Goal: Task Accomplishment & Management: Complete application form

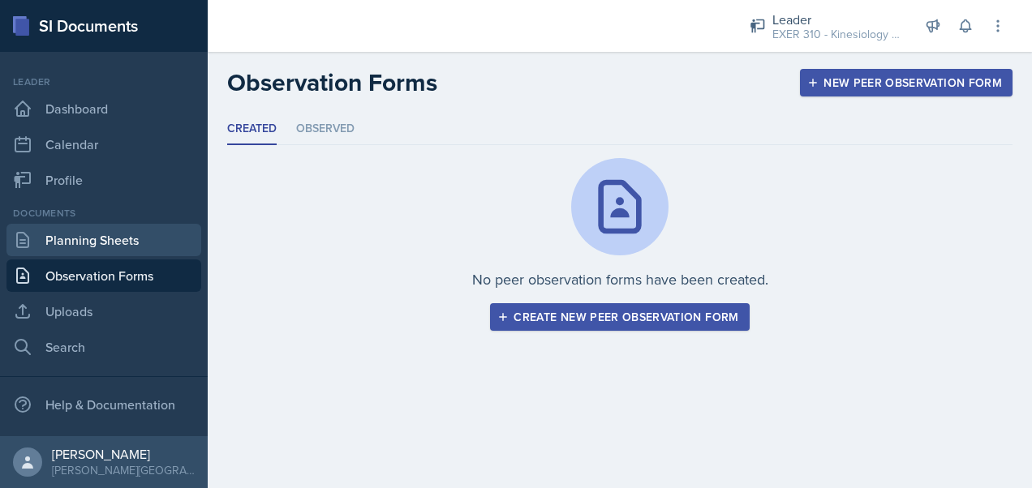
click at [130, 235] on link "Planning Sheets" at bounding box center [103, 240] width 195 height 32
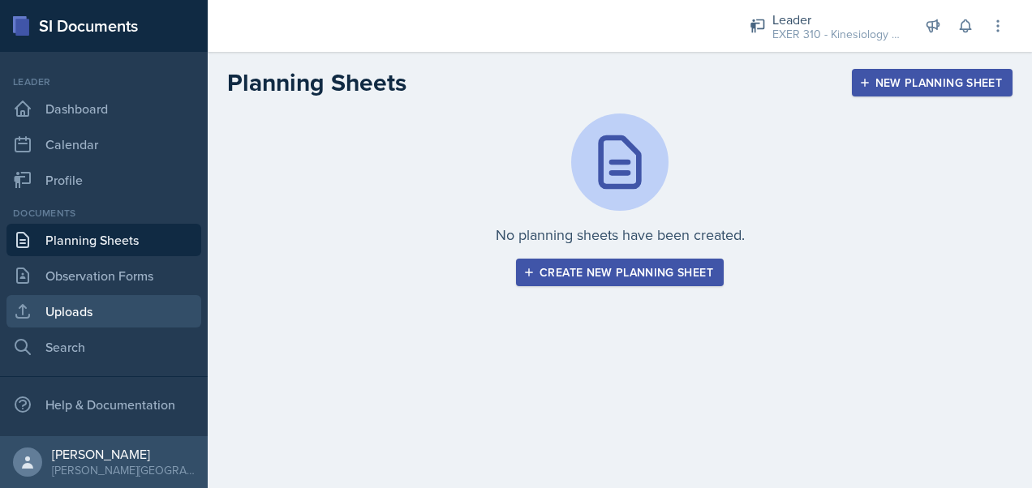
click at [67, 312] on link "Uploads" at bounding box center [103, 311] width 195 height 32
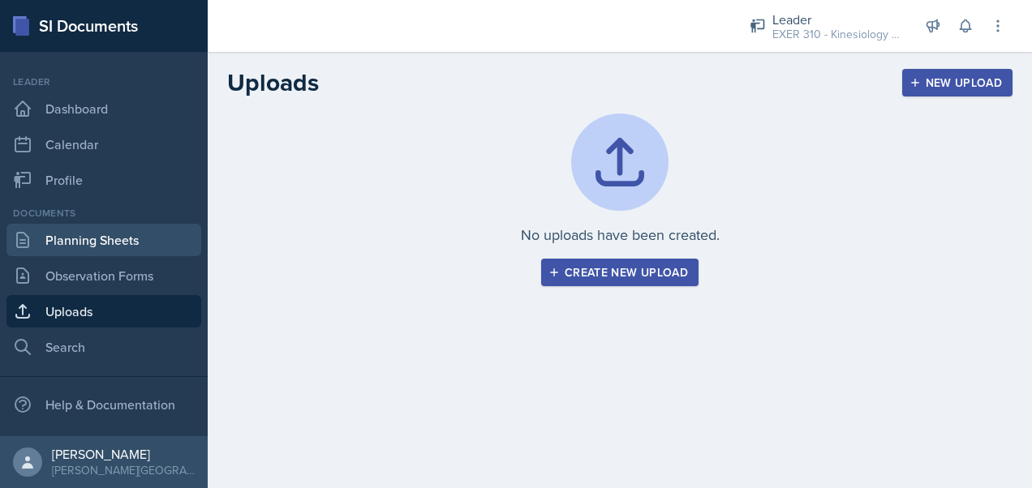
click at [111, 244] on link "Planning Sheets" at bounding box center [103, 240] width 195 height 32
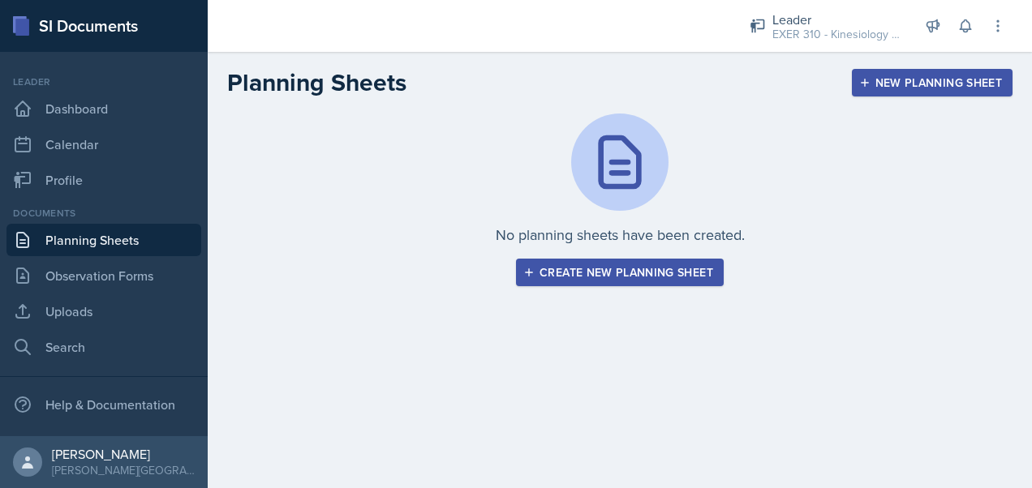
click at [881, 78] on div "New Planning Sheet" at bounding box center [932, 82] width 140 height 13
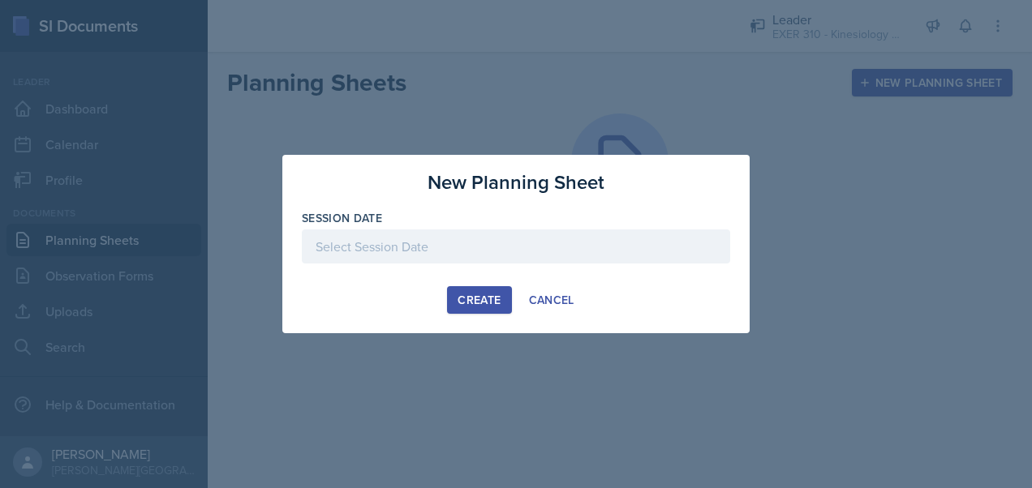
click at [497, 259] on div at bounding box center [516, 247] width 428 height 34
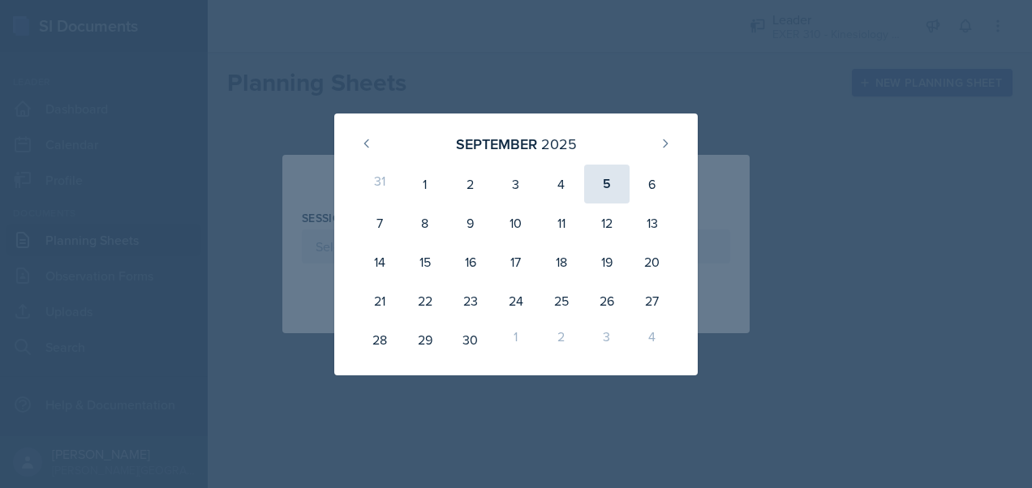
click at [601, 180] on div "5" at bounding box center [606, 184] width 45 height 39
type input "[DATE]"
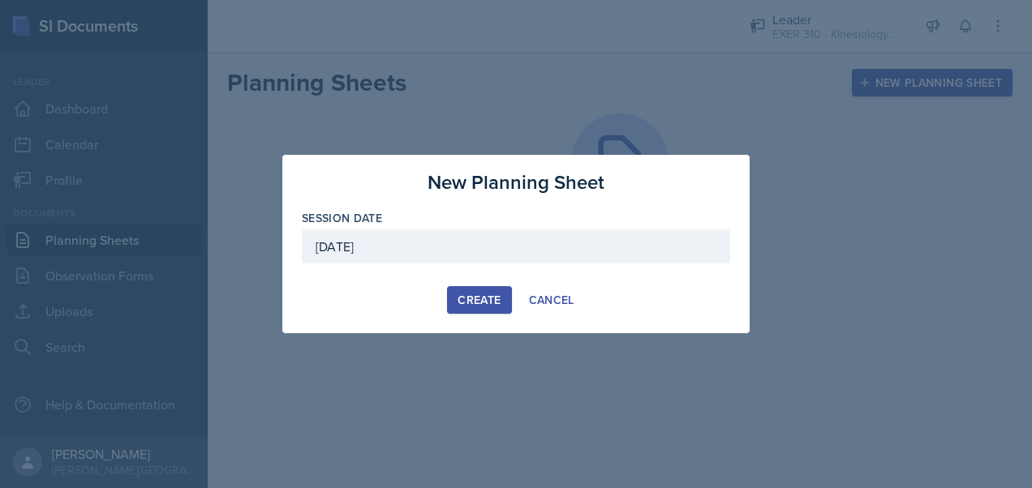
click at [488, 297] on div "Create" at bounding box center [479, 300] width 43 height 13
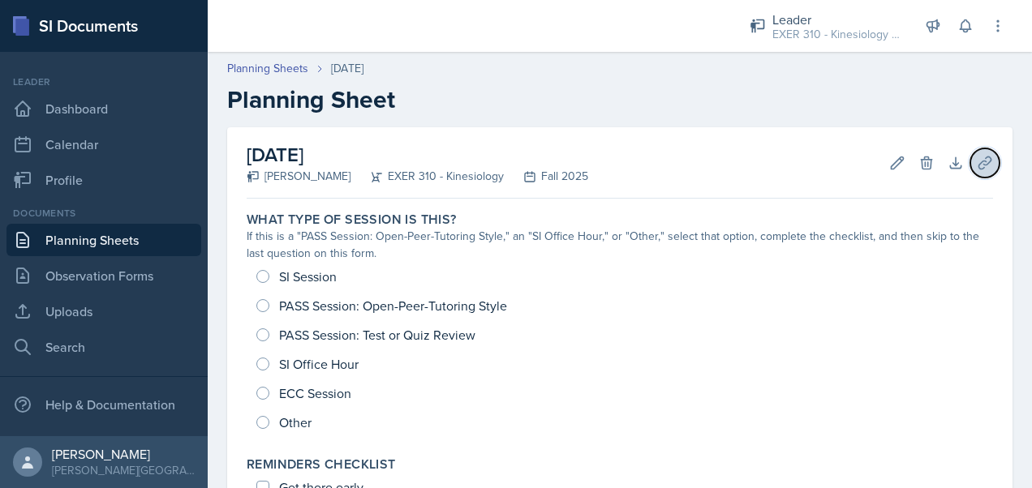
click at [971, 150] on button "Uploads" at bounding box center [984, 162] width 29 height 29
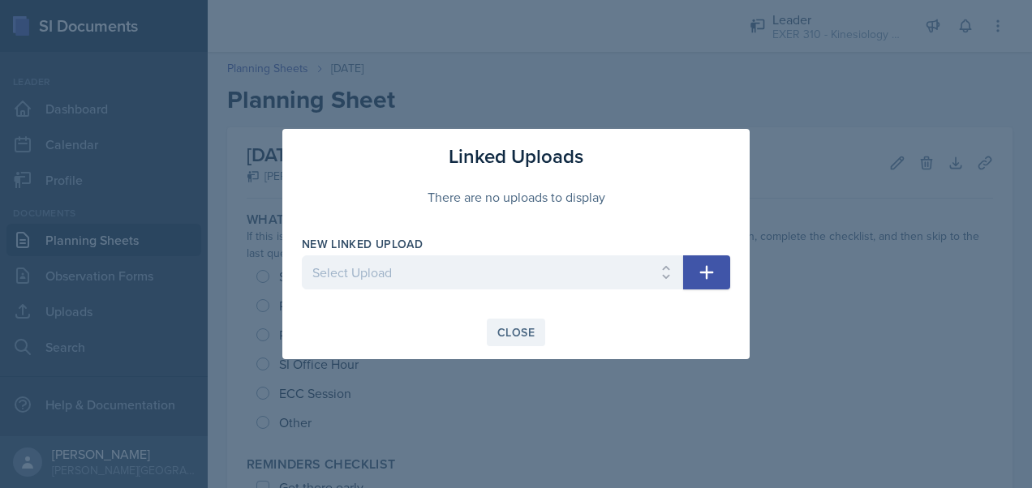
click at [527, 331] on div "Close" at bounding box center [515, 332] width 37 height 13
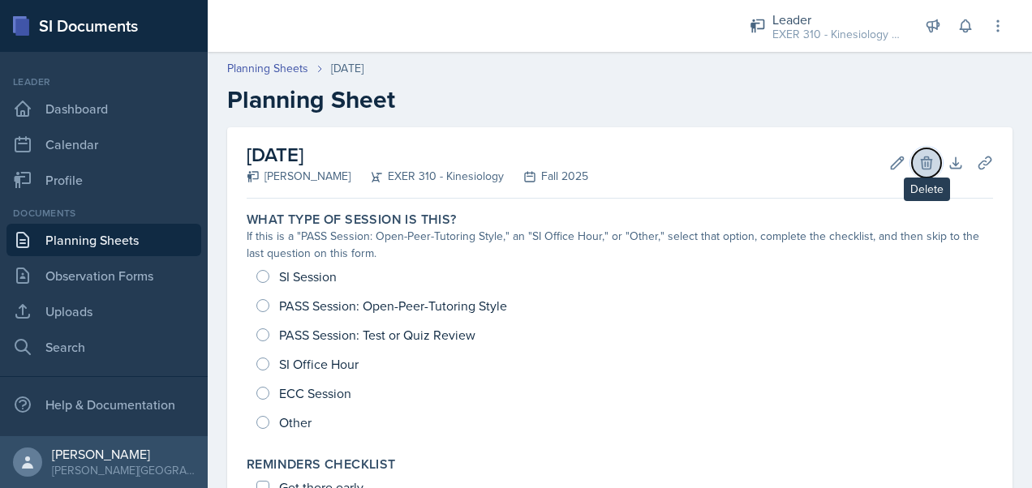
click at [918, 156] on icon at bounding box center [926, 163] width 16 height 16
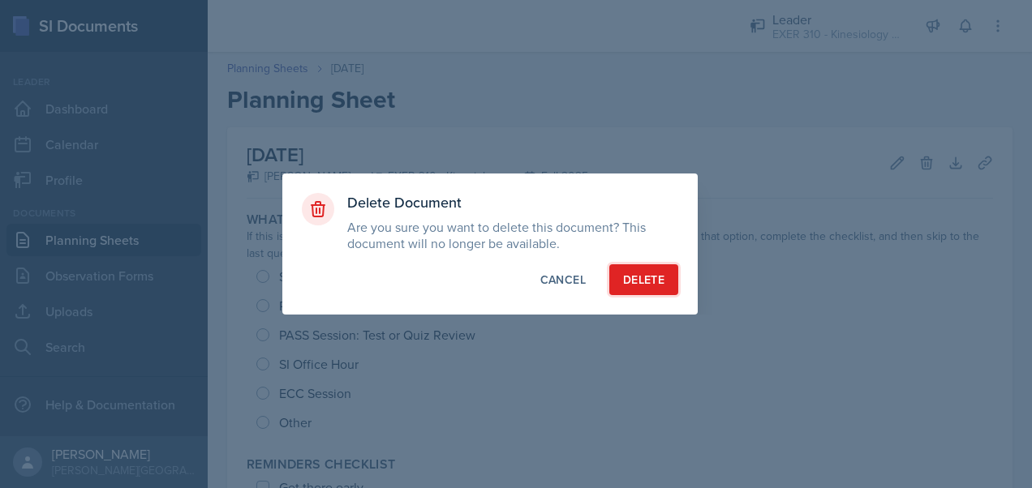
click at [644, 285] on div "Delete" at bounding box center [643, 280] width 41 height 16
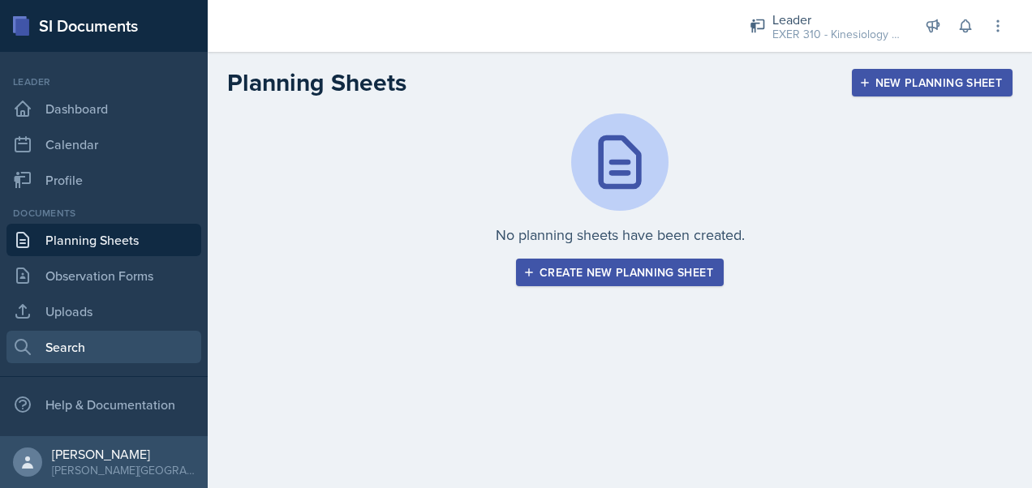
click at [130, 352] on link "Search" at bounding box center [103, 347] width 195 height 32
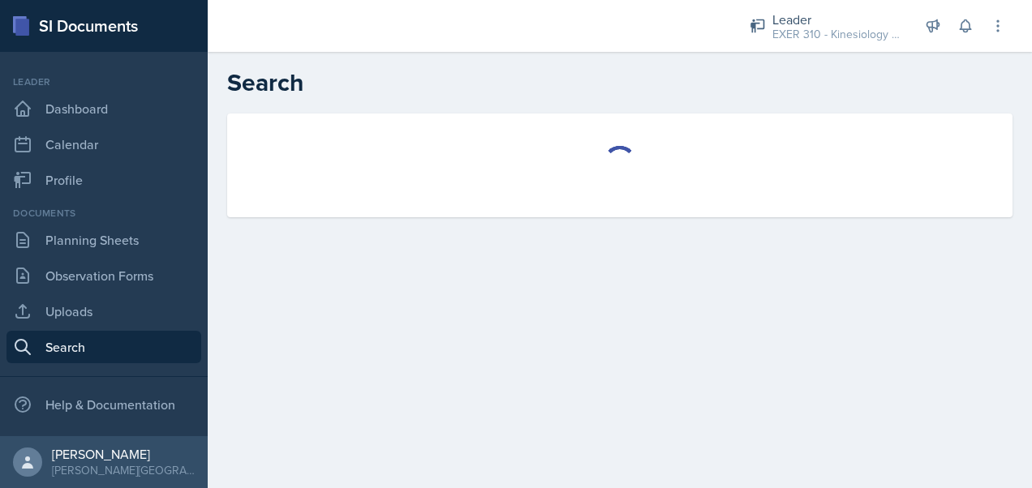
select select "all"
select select "1"
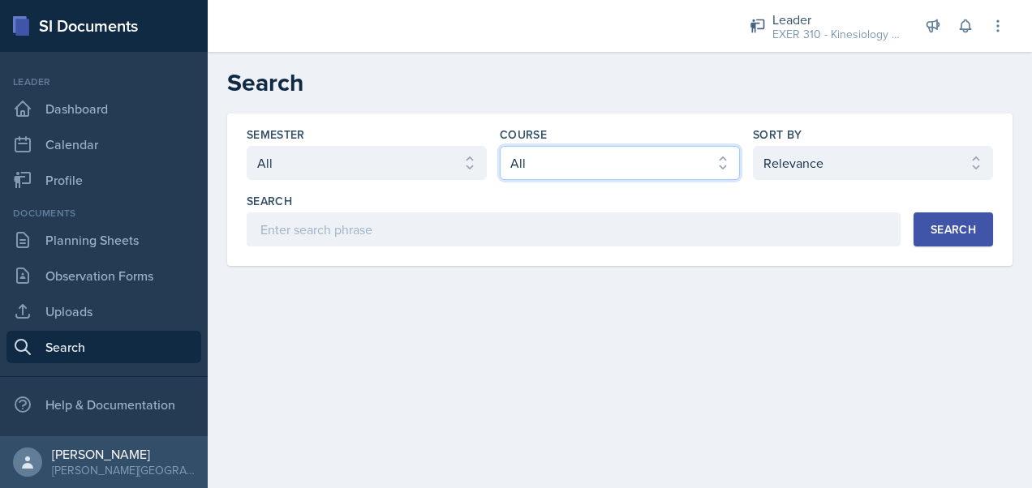
click at [571, 175] on select "Select course All ACCT 113 - Principles of Accounting I ACCT 213 - Intermediate…" at bounding box center [620, 163] width 240 height 34
click at [500, 146] on select "Select course All ACCT 113 - Principles of Accounting I ACCT 213 - Intermediate…" at bounding box center [620, 163] width 240 height 34
click at [620, 160] on select "Select course All ACCT 113 - Principles of Accounting I ACCT 213 - Intermediate…" at bounding box center [620, 163] width 240 height 34
select select "6e5e078d-fba2-4e9b-94c0-75fd26f68b22"
click at [500, 146] on select "Select course All ACCT 113 - Principles of Accounting I ACCT 213 - Intermediate…" at bounding box center [620, 163] width 240 height 34
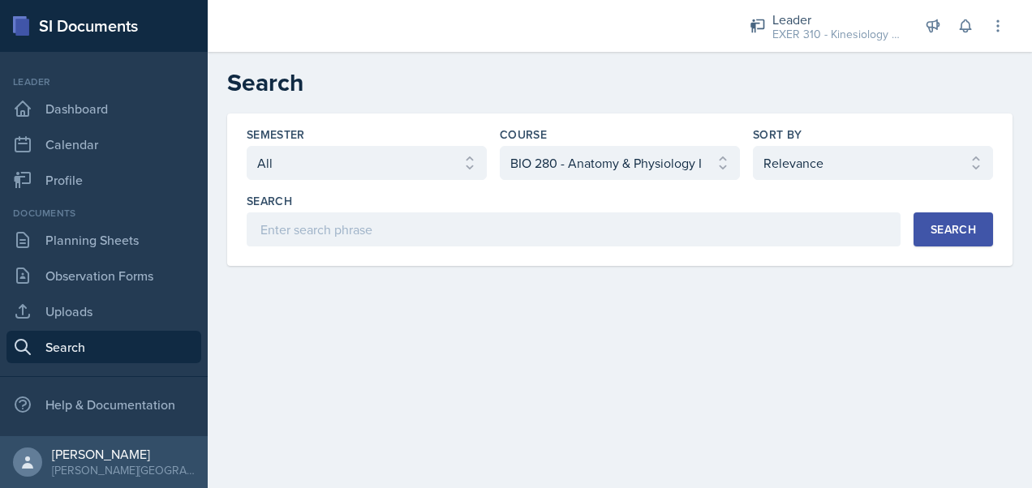
click at [943, 230] on div "Search" at bounding box center [953, 229] width 45 height 13
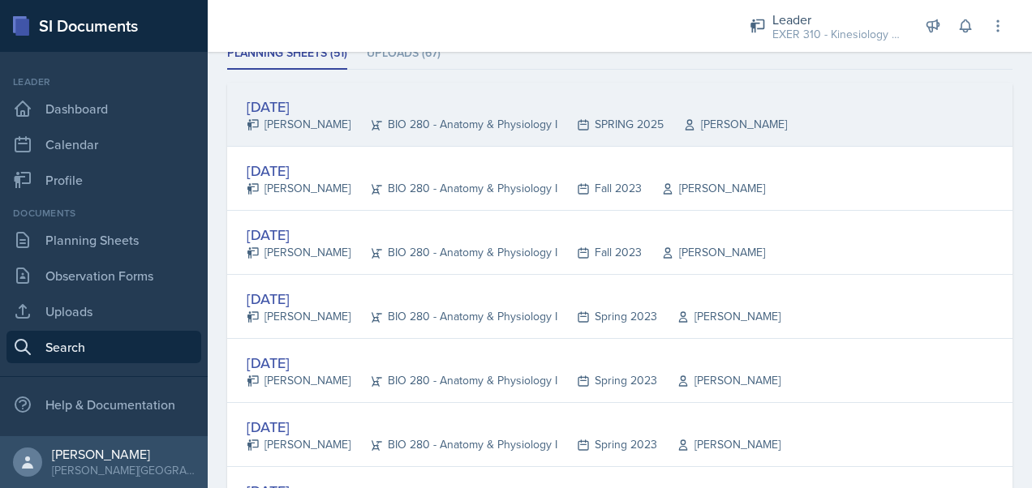
scroll to position [240, 0]
click at [308, 108] on div "[DATE]" at bounding box center [517, 108] width 540 height 22
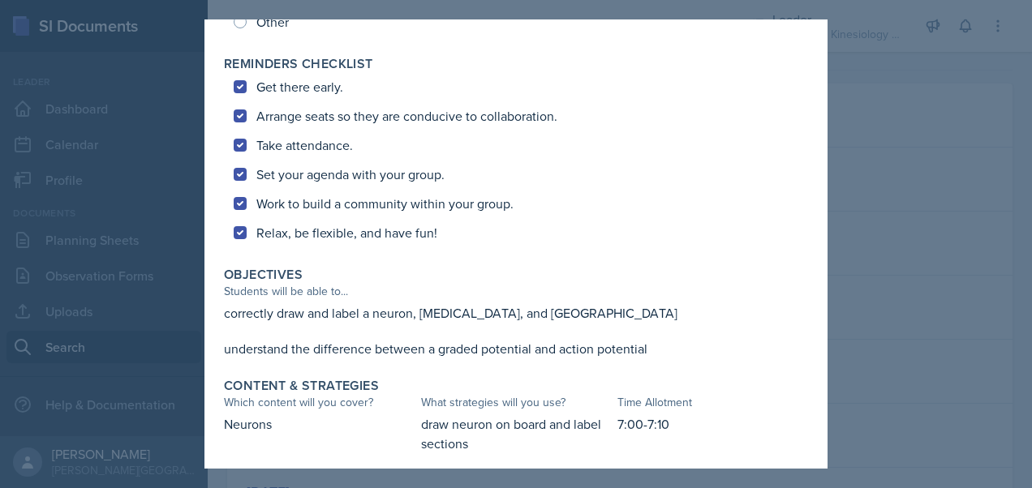
scroll to position [0, 0]
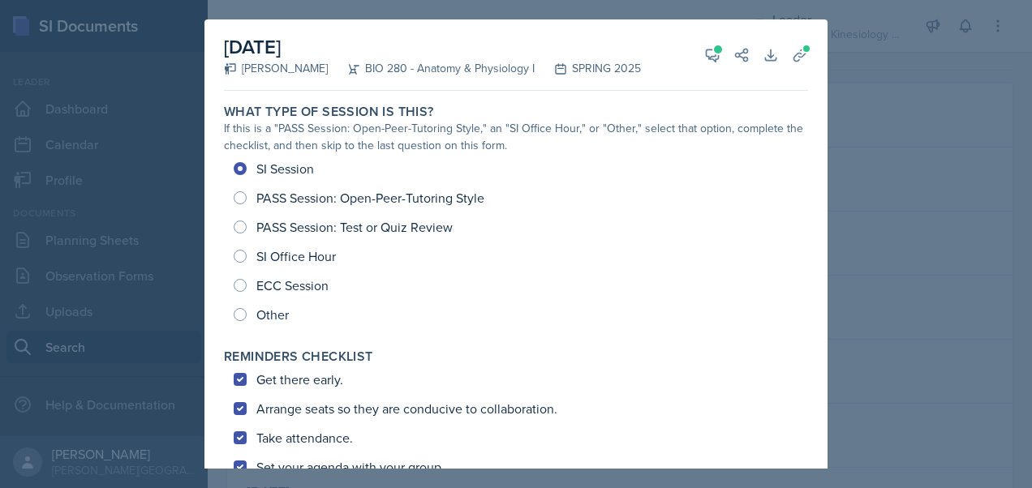
click at [915, 213] on div at bounding box center [516, 244] width 1032 height 488
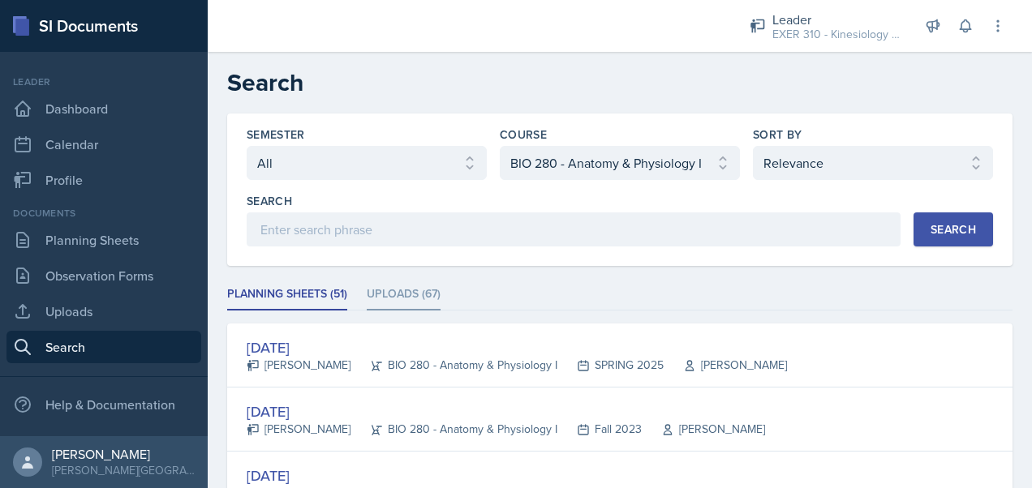
click at [409, 287] on li "Uploads (67)" at bounding box center [404, 295] width 74 height 32
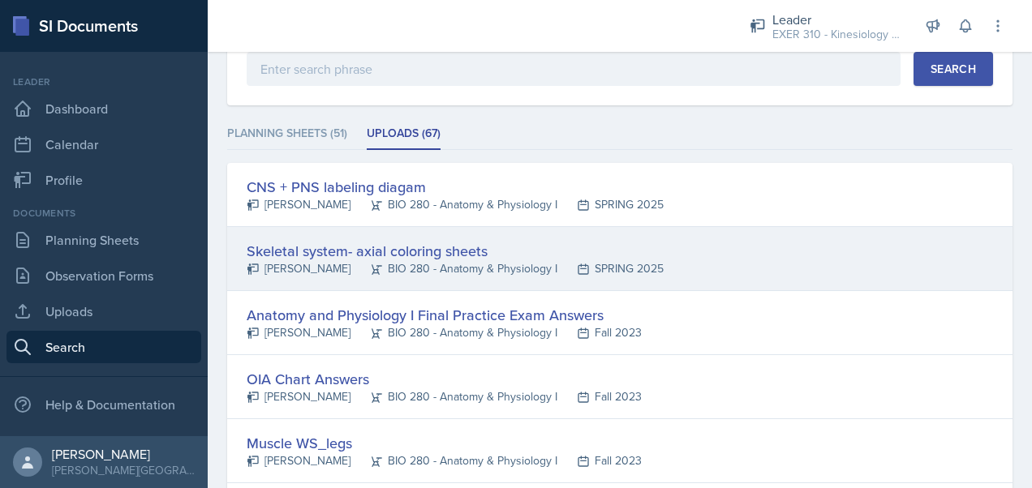
scroll to position [241, 0]
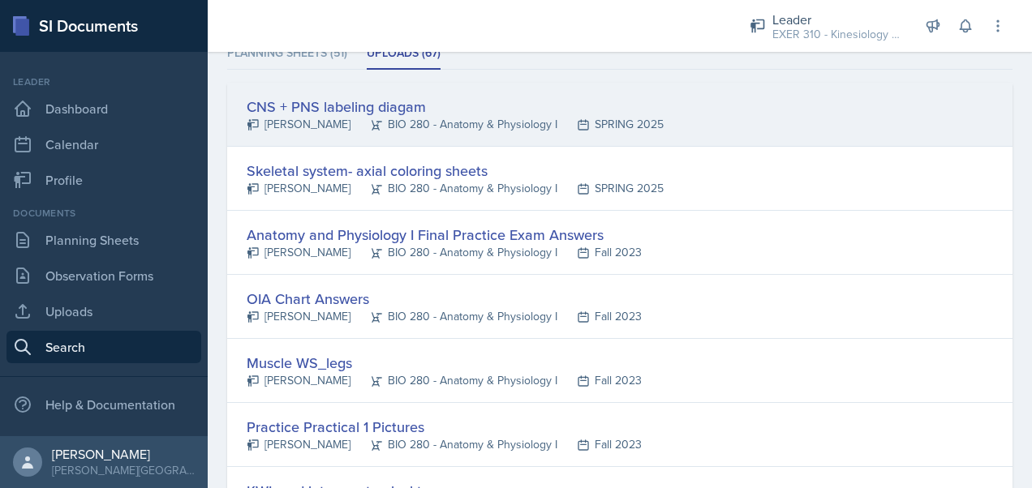
click at [354, 101] on div "CNS + PNS labeling diagam" at bounding box center [455, 107] width 417 height 22
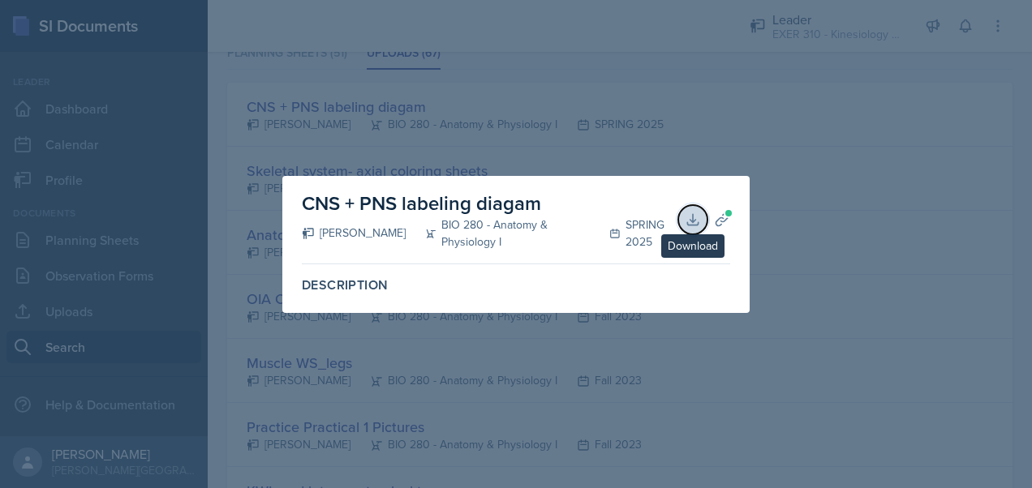
click at [688, 221] on icon at bounding box center [693, 220] width 16 height 16
click at [811, 260] on div at bounding box center [516, 244] width 1032 height 488
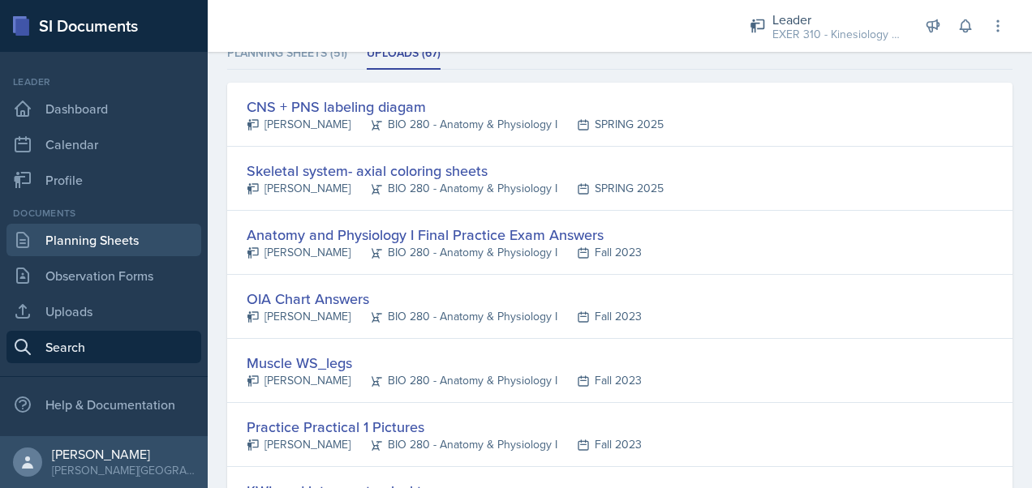
click at [97, 237] on link "Planning Sheets" at bounding box center [103, 240] width 195 height 32
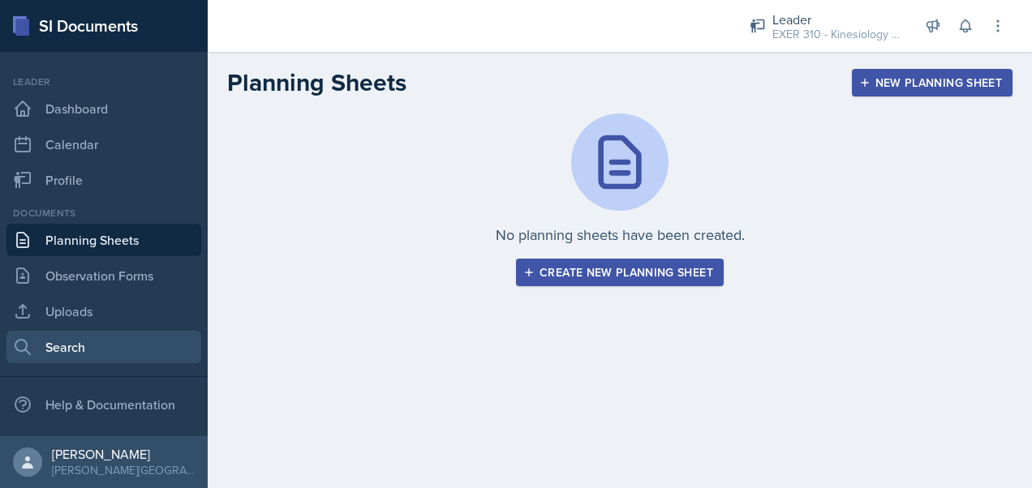
click at [85, 350] on link "Search" at bounding box center [103, 347] width 195 height 32
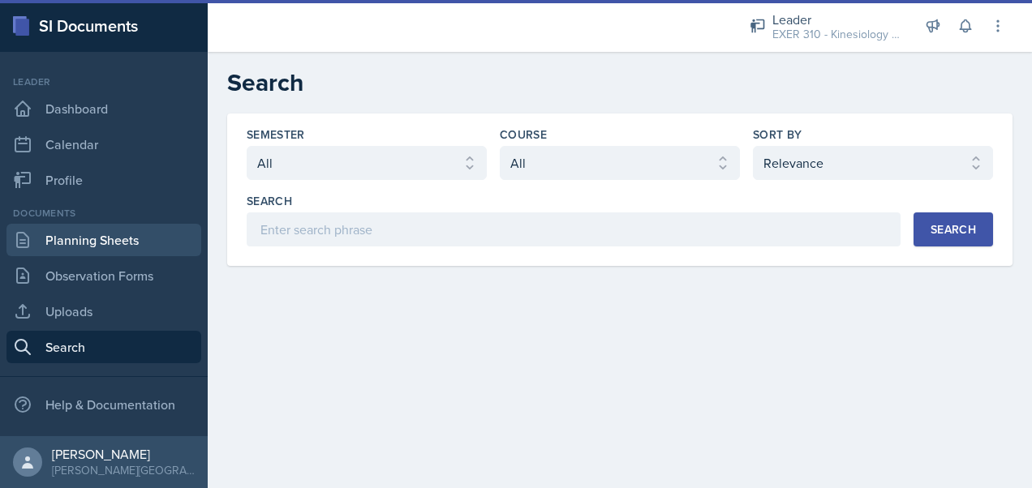
click at [77, 242] on link "Planning Sheets" at bounding box center [103, 240] width 195 height 32
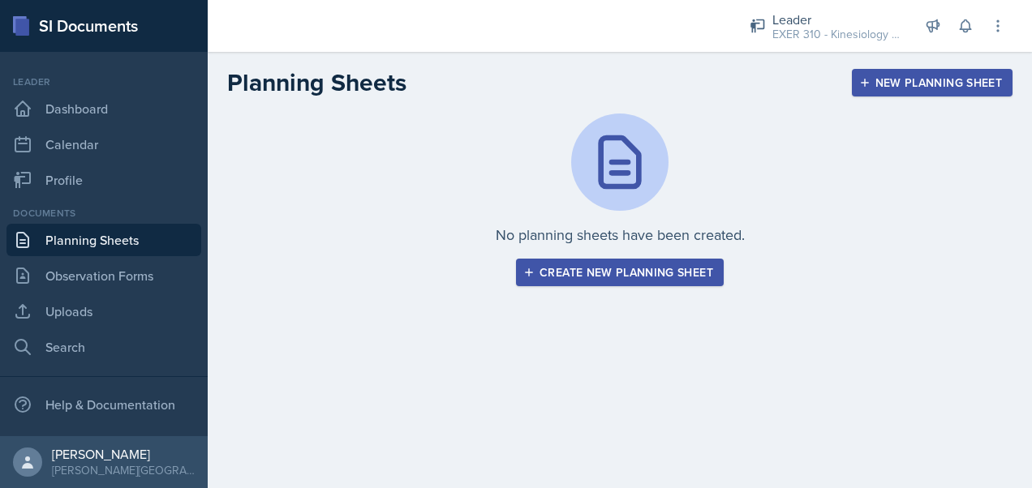
click at [628, 274] on div "Create new planning sheet" at bounding box center [620, 272] width 187 height 13
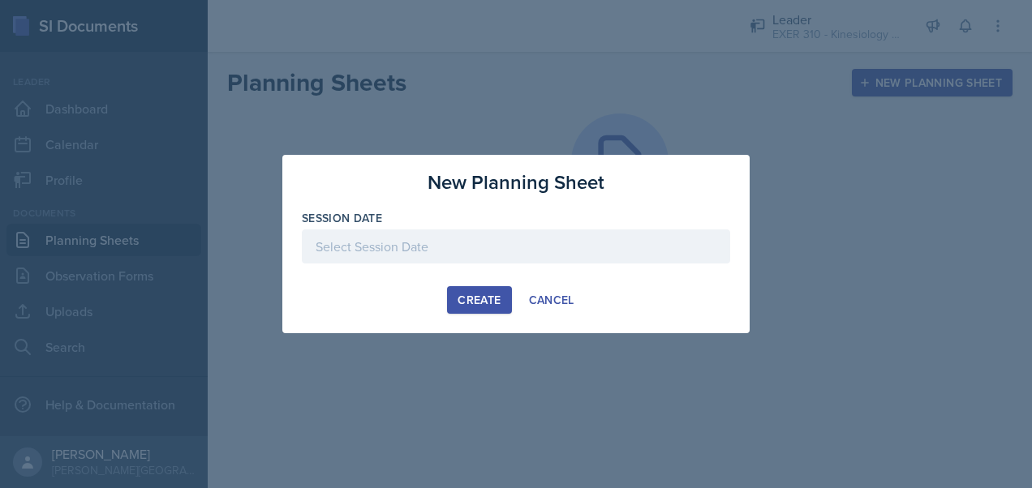
click at [443, 245] on div at bounding box center [516, 247] width 428 height 34
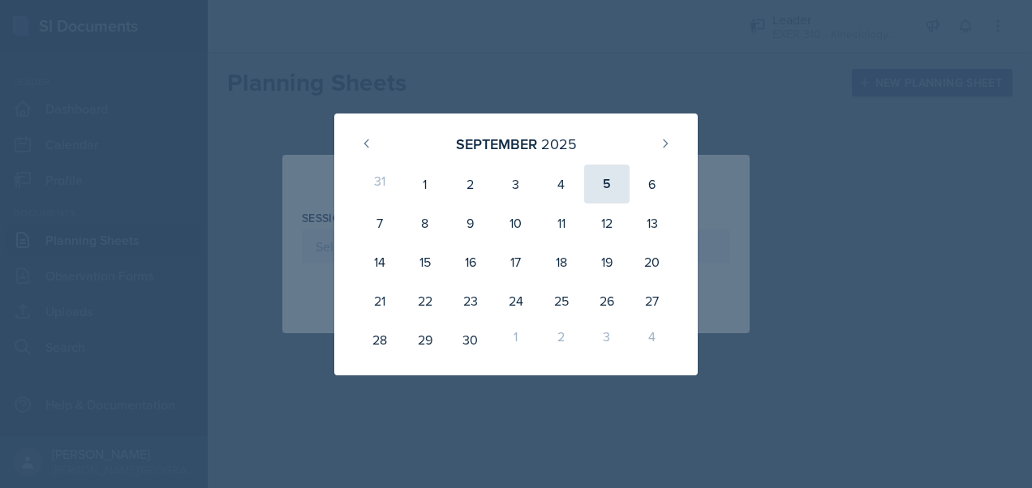
click at [609, 180] on div "5" at bounding box center [606, 184] width 45 height 39
type input "[DATE]"
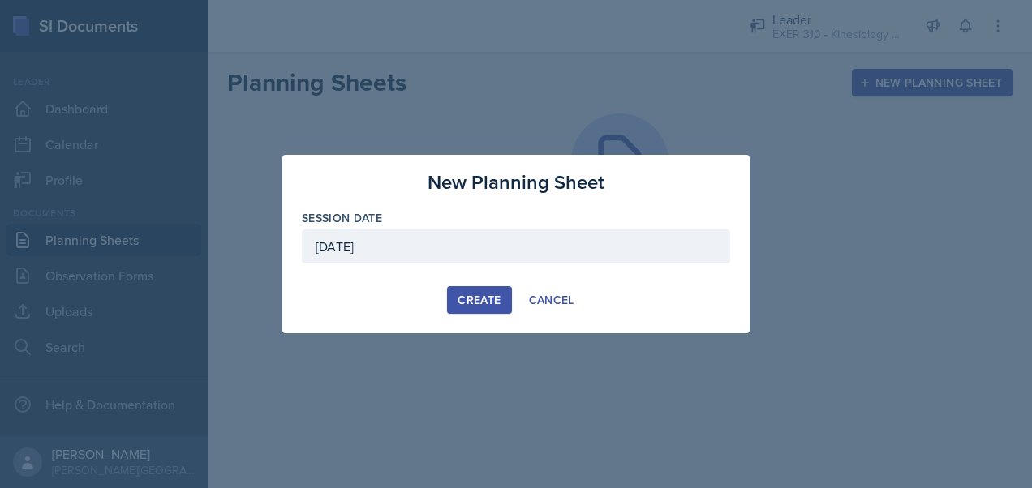
click at [479, 296] on div "Create" at bounding box center [479, 300] width 43 height 13
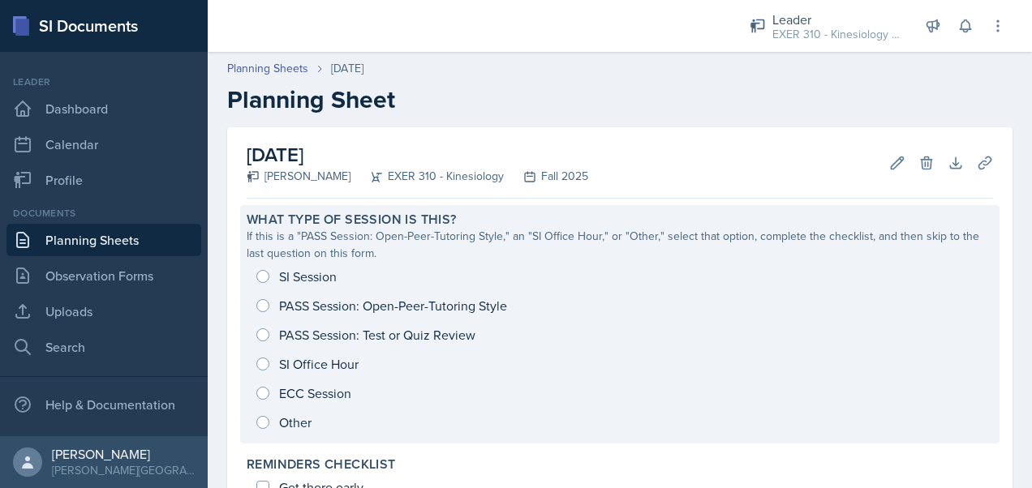
click at [261, 276] on div "SI Session PASS Session: Open-Peer-Tutoring Style PASS Session: Test or Quiz Re…" at bounding box center [620, 349] width 746 height 175
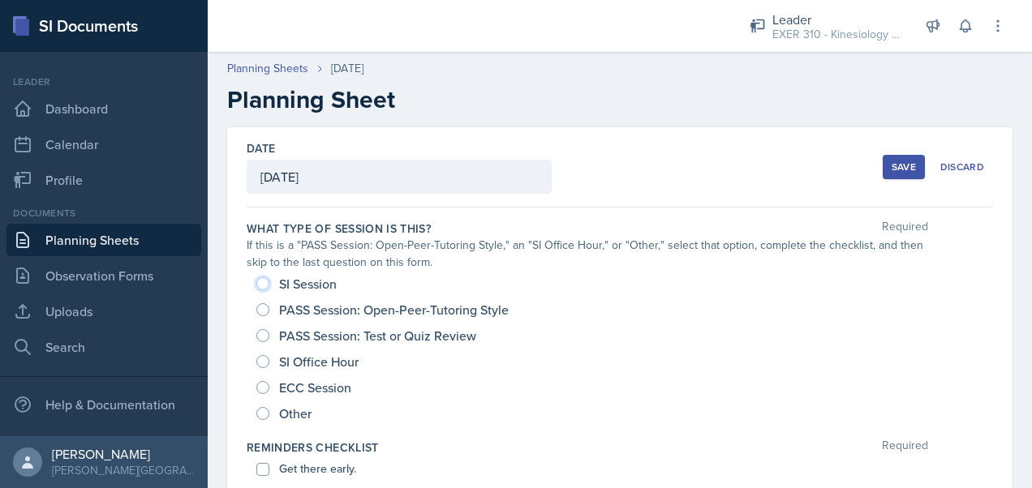
click at [263, 289] on input "SI Session" at bounding box center [262, 283] width 13 height 13
radio input "true"
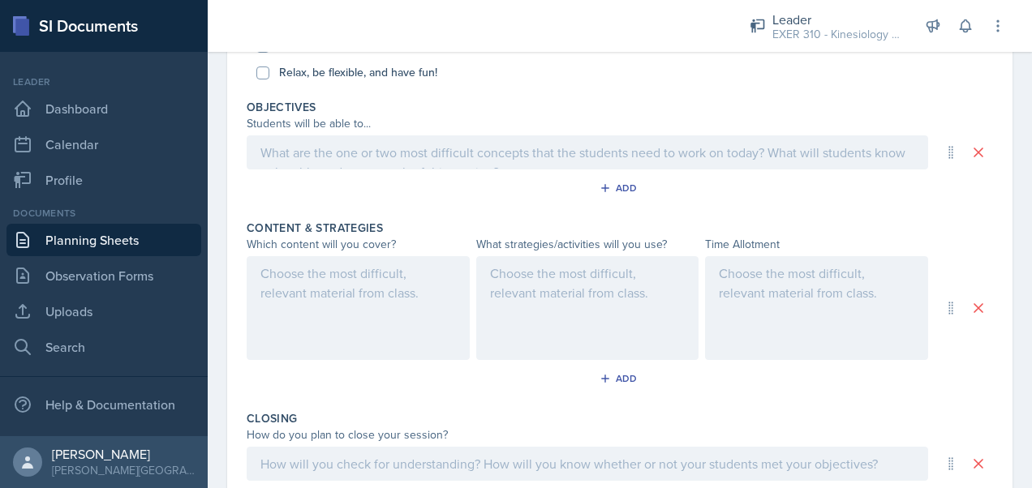
scroll to position [527, 0]
click at [562, 289] on div at bounding box center [587, 312] width 223 height 104
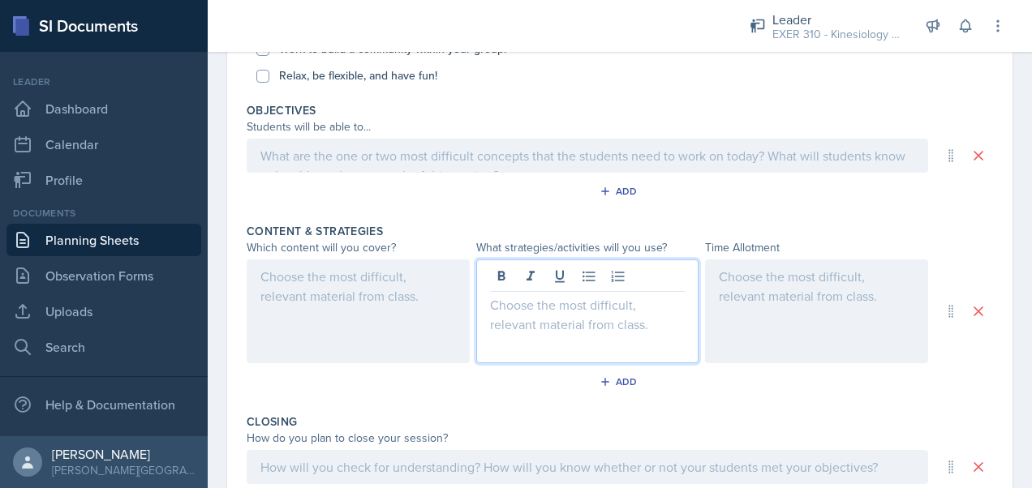
scroll to position [556, 0]
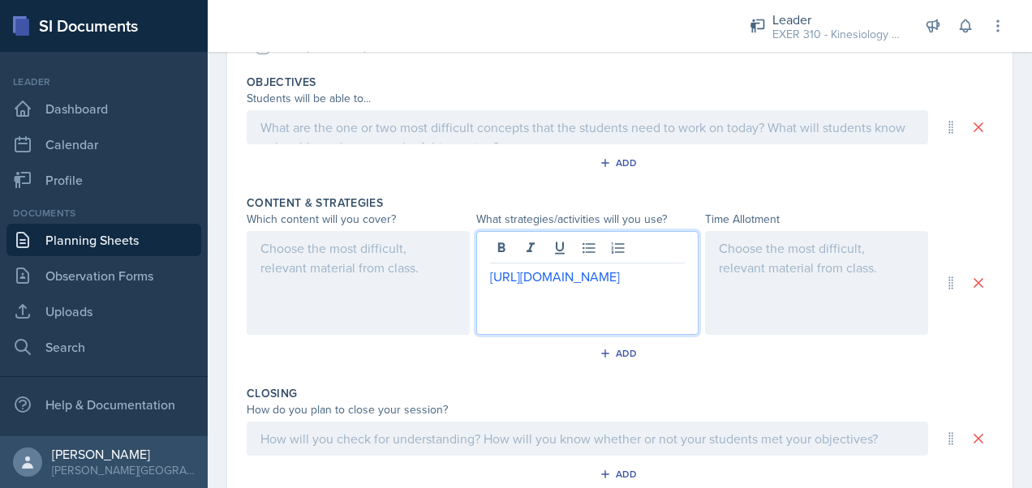
click at [483, 271] on div "[URL][DOMAIN_NAME]" at bounding box center [587, 283] width 223 height 104
click at [335, 307] on div at bounding box center [358, 283] width 223 height 104
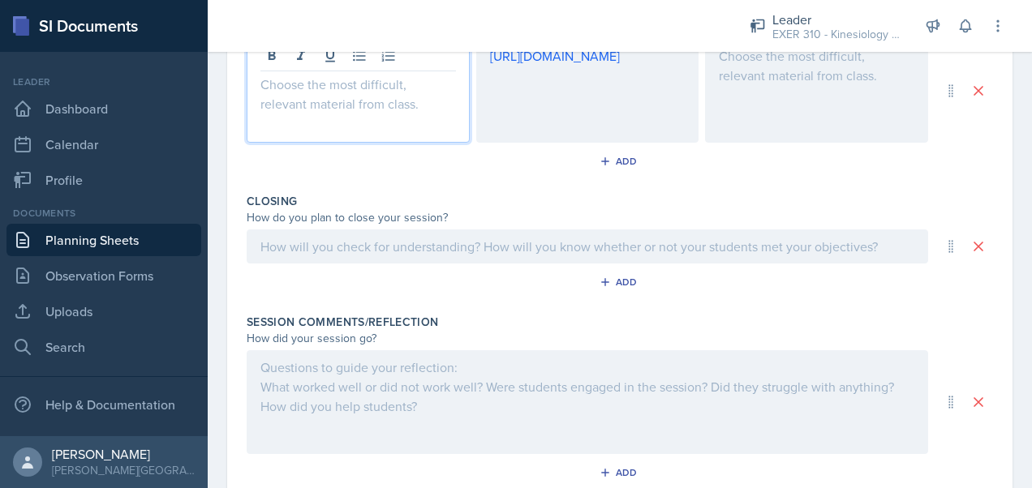
scroll to position [761, 0]
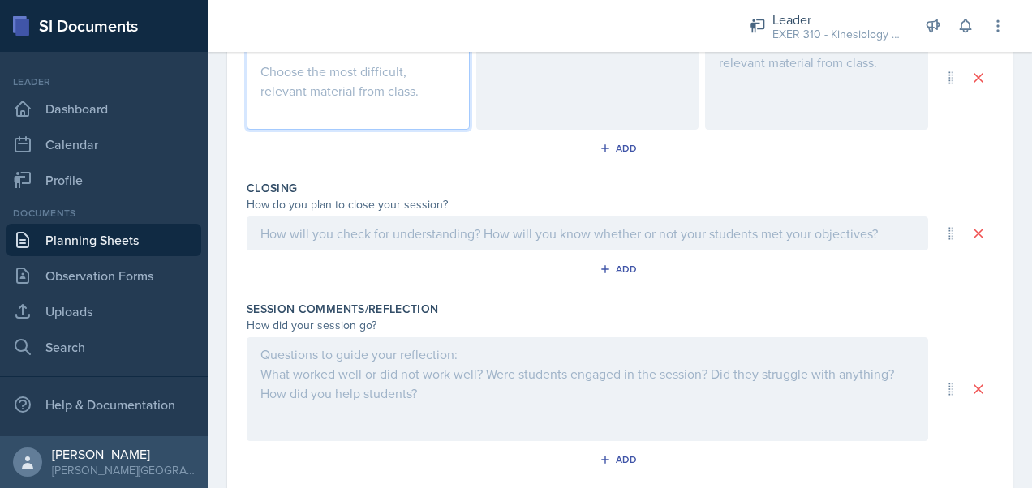
click at [354, 234] on p at bounding box center [587, 233] width 654 height 19
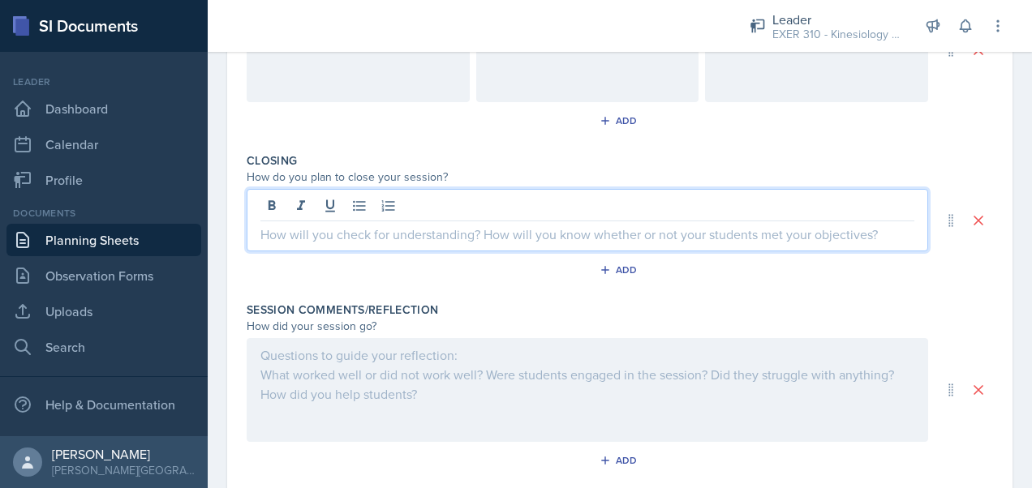
click at [267, 274] on div "Add" at bounding box center [620, 273] width 746 height 31
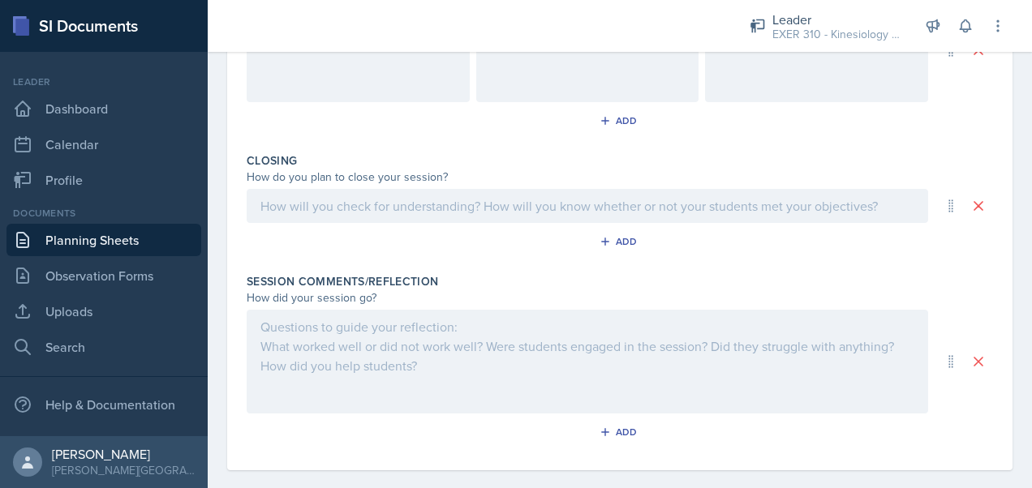
click at [381, 197] on div at bounding box center [588, 206] width 682 height 34
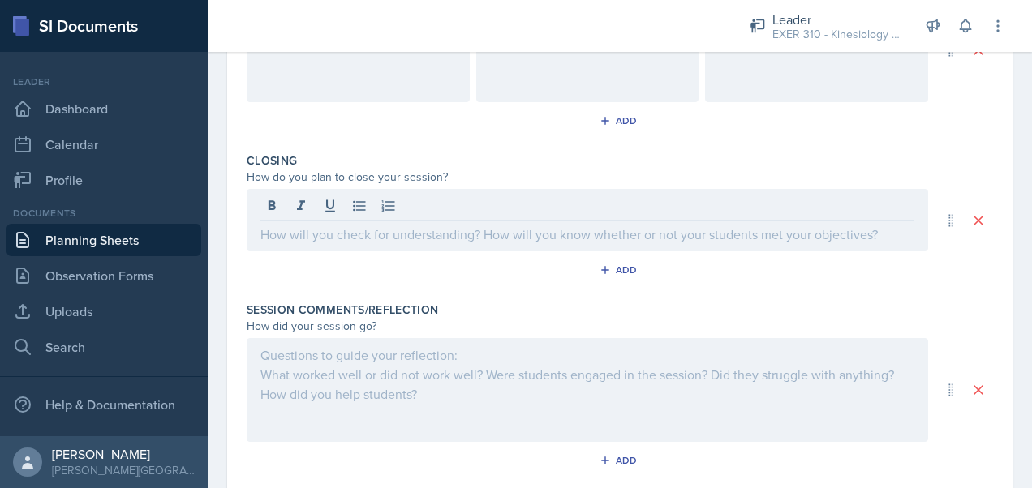
click at [316, 140] on div "Content & Strategies Which content will you cover? What strategies/activities w…" at bounding box center [620, 50] width 746 height 191
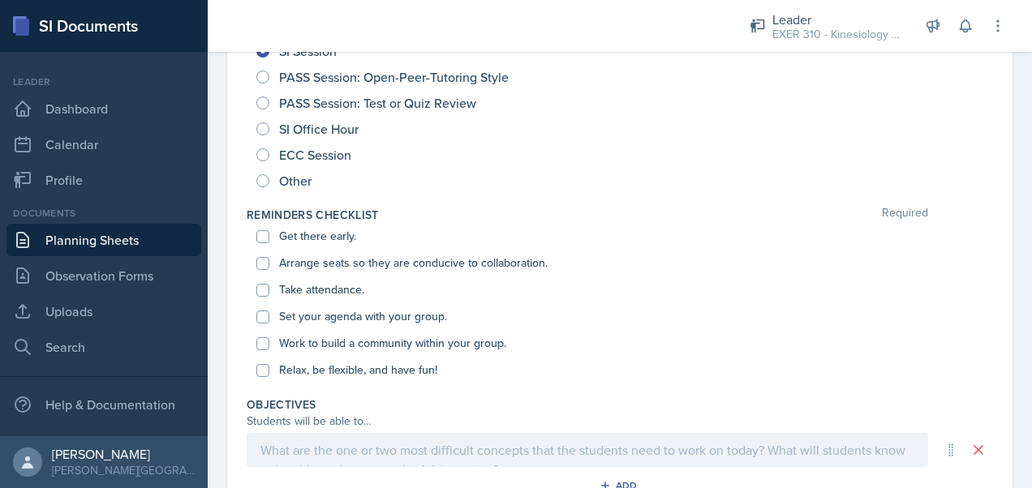
scroll to position [279, 0]
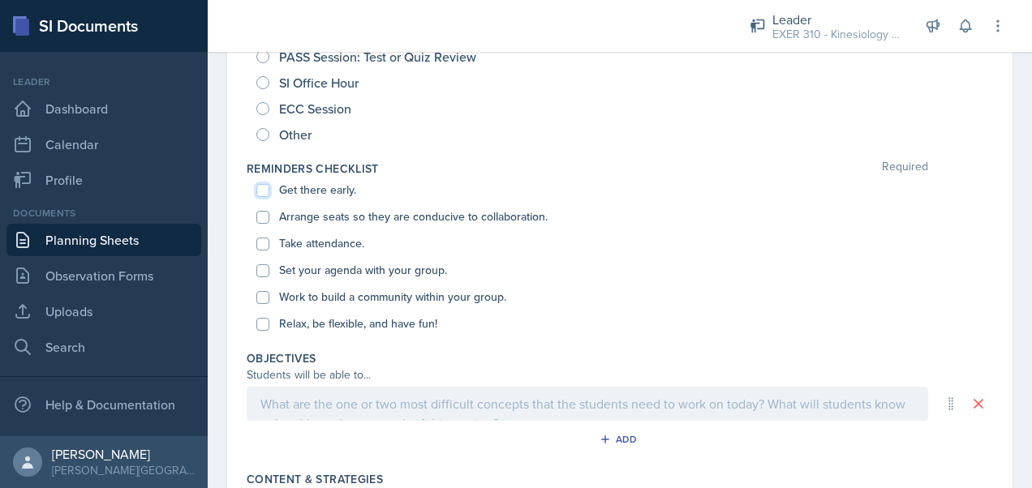
click at [264, 187] on input "Get there early." at bounding box center [262, 190] width 13 height 13
checkbox input "true"
click at [260, 217] on input "Arrange seats so they are conducive to collaboration." at bounding box center [262, 217] width 13 height 13
checkbox input "true"
click at [268, 244] on input "Take attendance." at bounding box center [262, 244] width 13 height 13
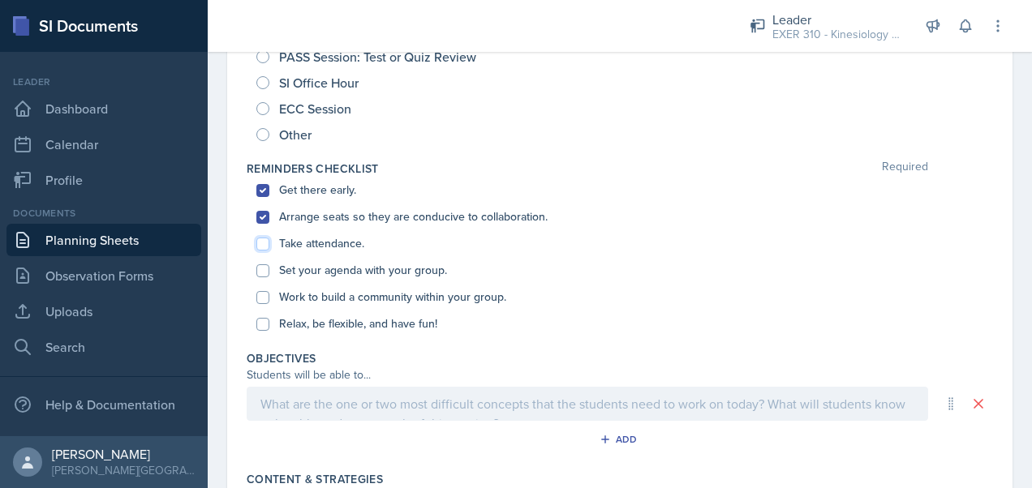
checkbox input "true"
click at [265, 269] on input "Set your agenda with your group." at bounding box center [262, 270] width 13 height 13
checkbox input "true"
click at [261, 297] on input "Work to build a community within your group." at bounding box center [262, 297] width 13 height 13
checkbox input "true"
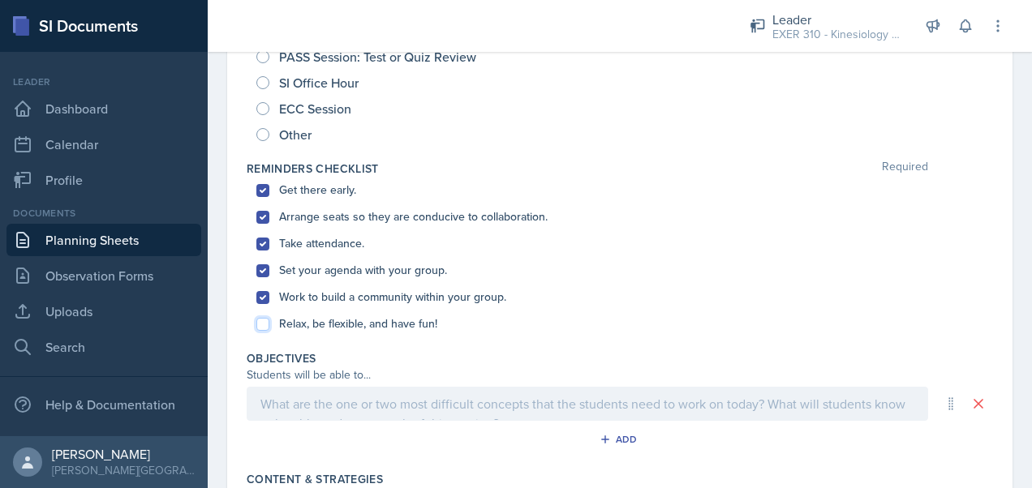
click at [263, 325] on input "Relax, be flexible, and have fun!" at bounding box center [262, 324] width 13 height 13
checkbox input "true"
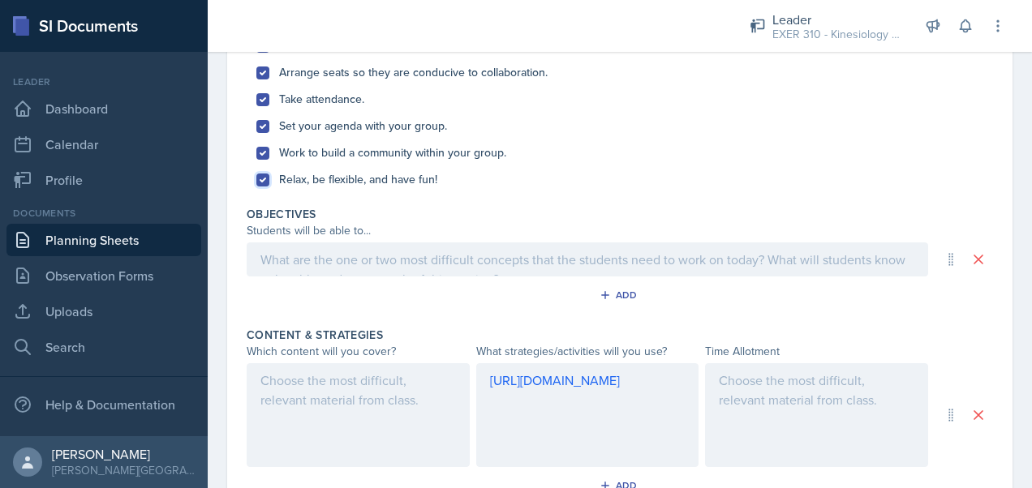
scroll to position [424, 0]
click at [325, 256] on p at bounding box center [587, 258] width 654 height 19
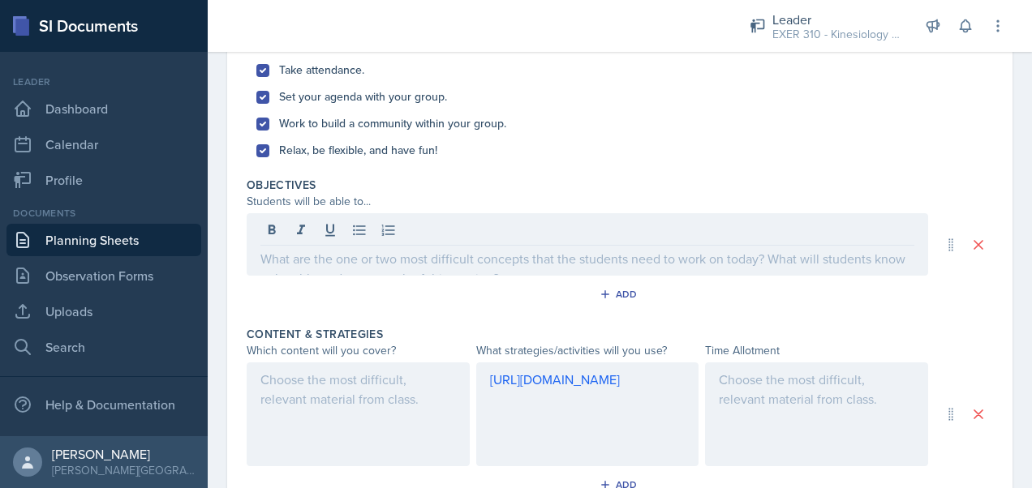
click at [418, 293] on div "Add" at bounding box center [620, 297] width 746 height 31
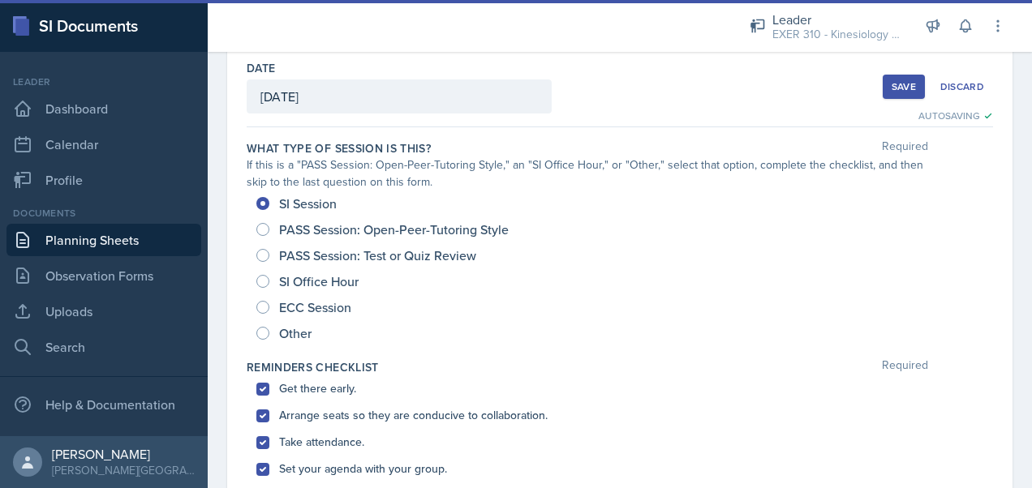
scroll to position [80, 0]
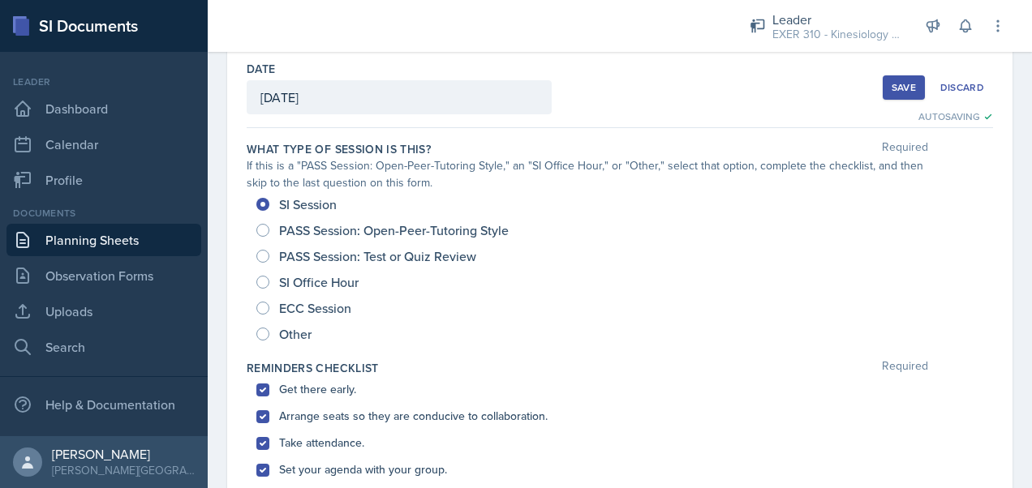
click at [892, 92] on div "Save" at bounding box center [904, 87] width 24 height 13
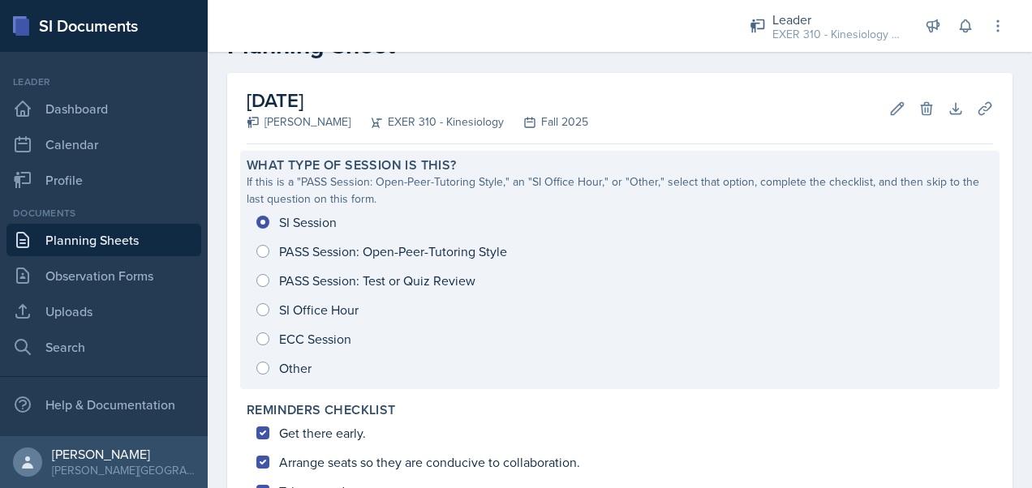
scroll to position [0, 0]
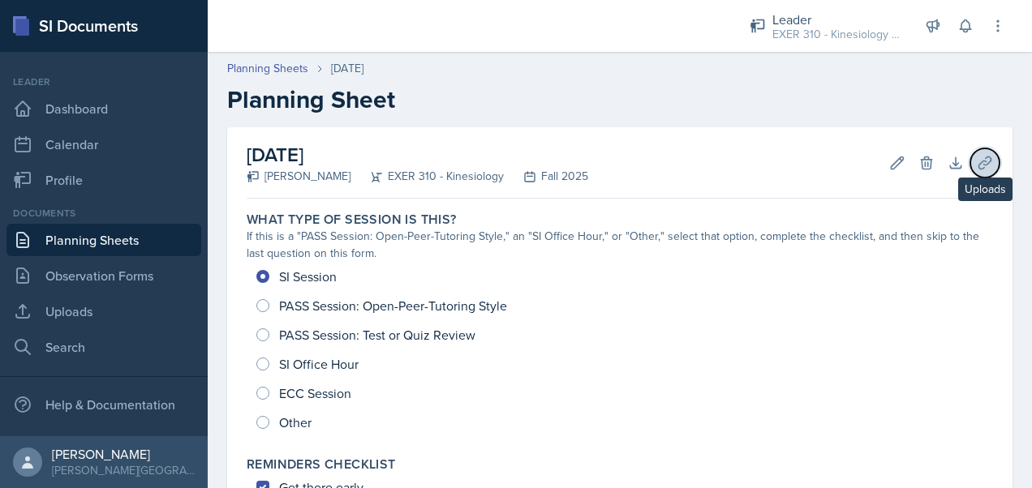
click at [974, 153] on button "Uploads" at bounding box center [984, 162] width 29 height 29
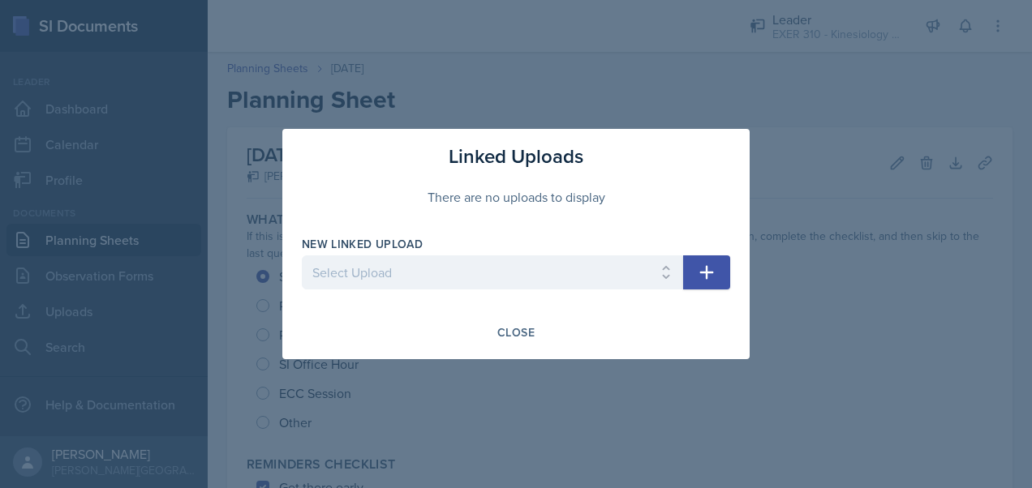
click at [706, 270] on icon "button" at bounding box center [707, 273] width 14 height 14
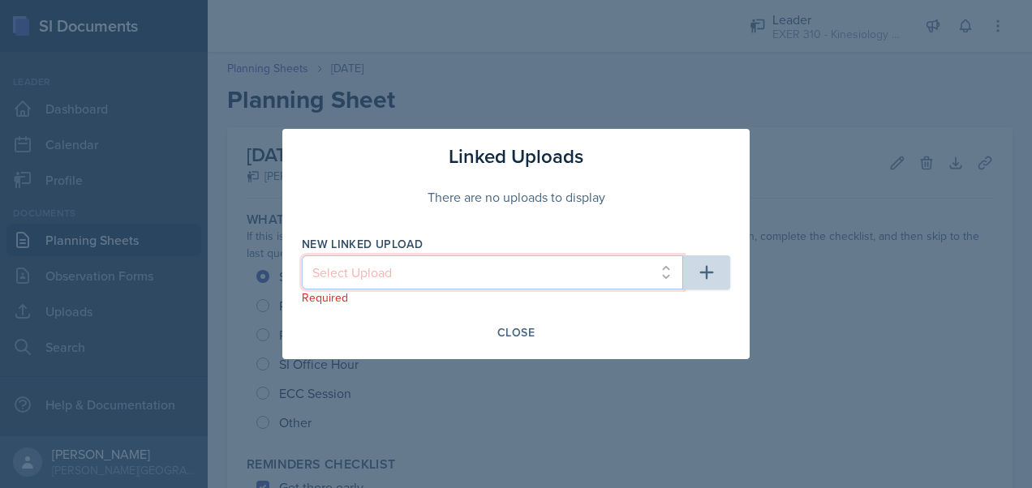
click at [440, 270] on select "Select Upload" at bounding box center [492, 273] width 381 height 34
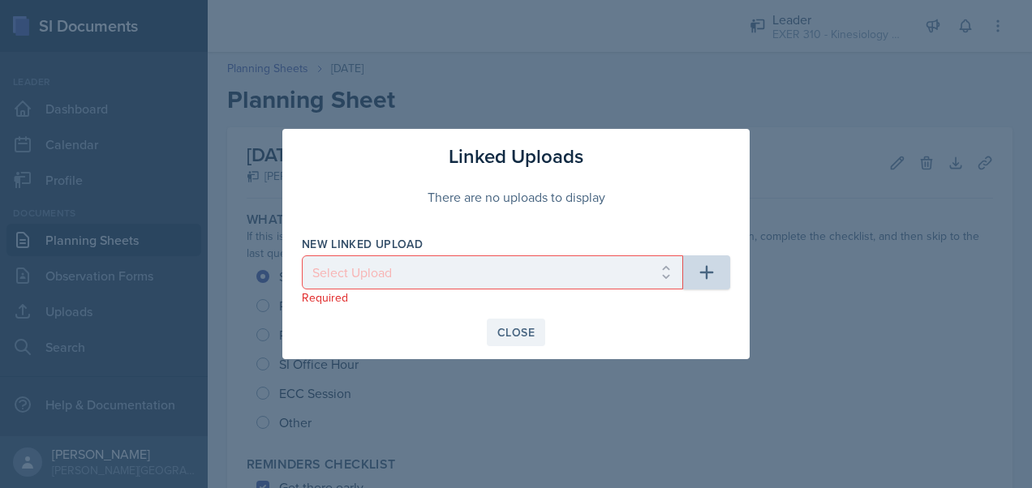
click at [526, 336] on div "Close" at bounding box center [515, 332] width 37 height 13
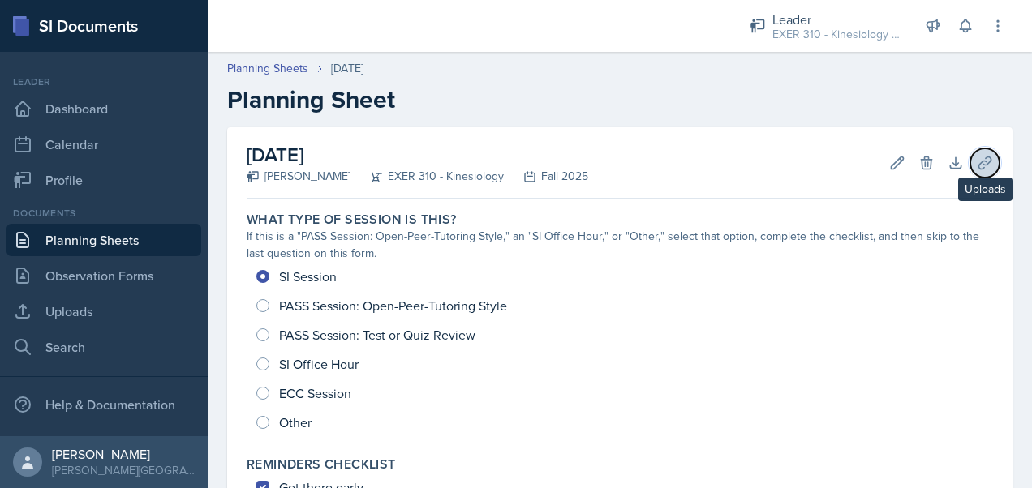
click at [970, 170] on button "Uploads" at bounding box center [984, 162] width 29 height 29
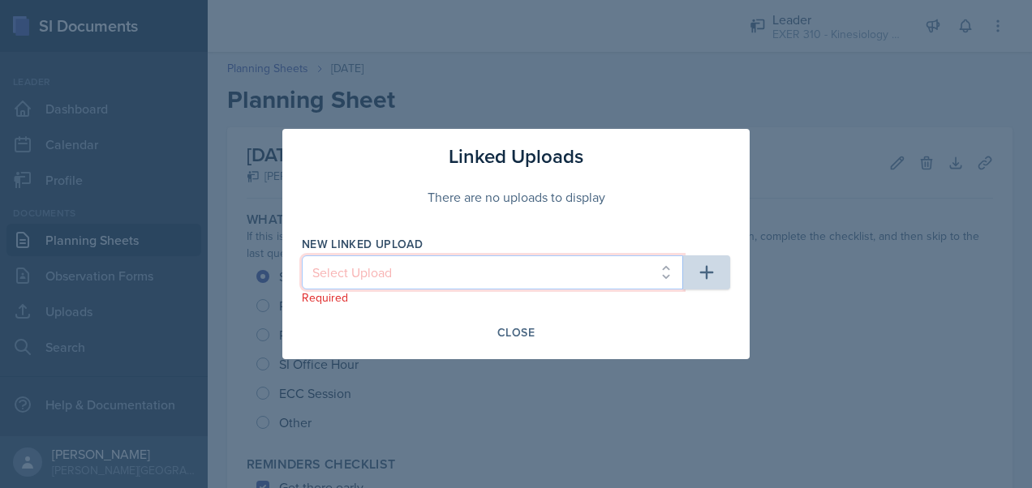
click at [380, 275] on select "Select Upload" at bounding box center [492, 273] width 381 height 34
click at [445, 261] on select "Select Upload" at bounding box center [492, 273] width 381 height 34
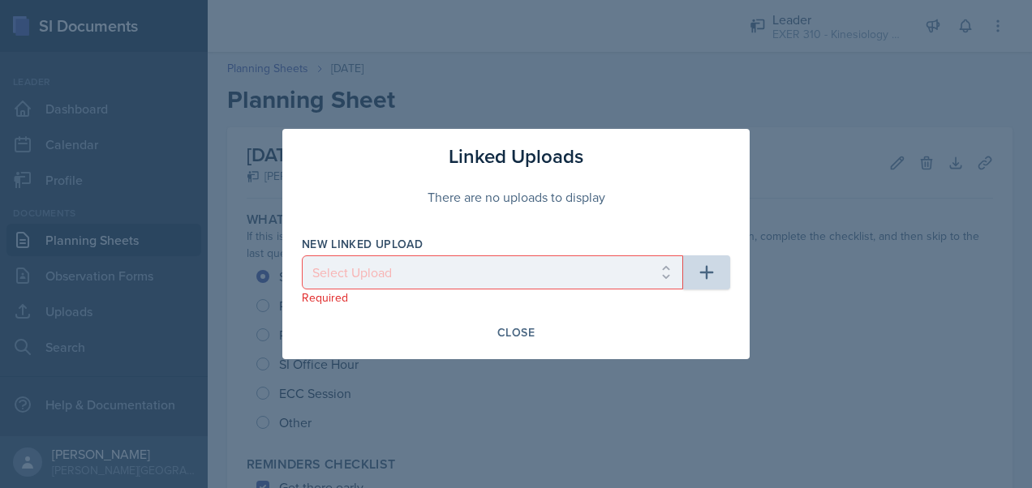
click at [731, 276] on div "Linked Uploads There are no uploads to display New Linked Upload Select Upload …" at bounding box center [515, 244] width 467 height 230
click at [705, 264] on icon "button" at bounding box center [706, 272] width 19 height 19
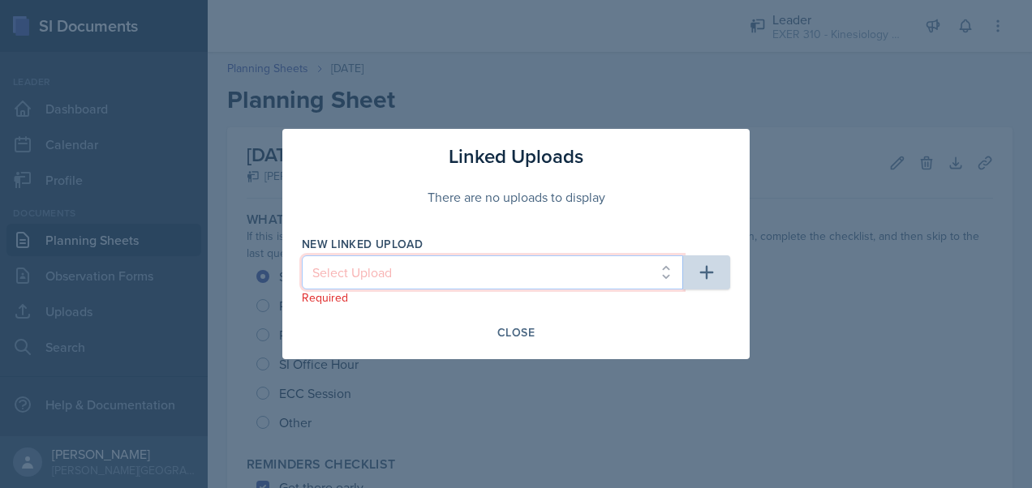
click at [669, 277] on select "Select Upload" at bounding box center [492, 273] width 381 height 34
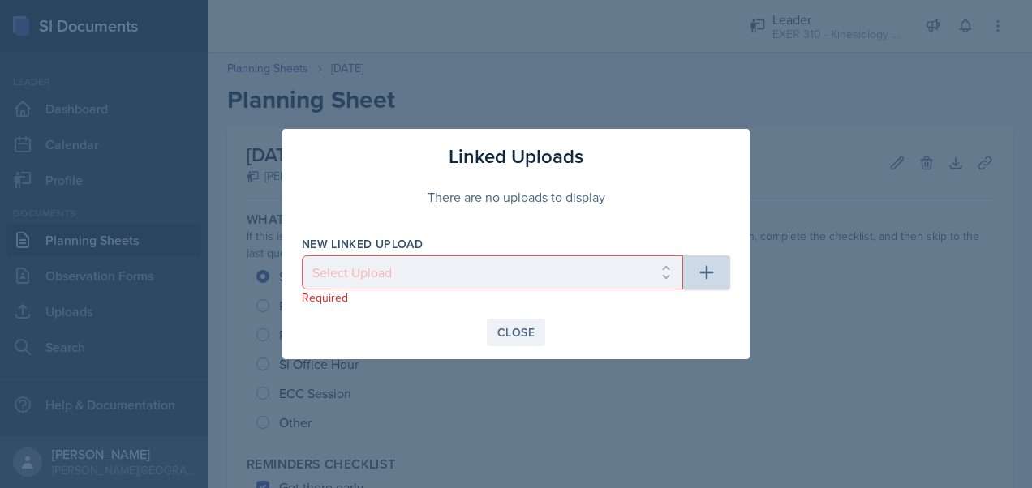
click at [524, 336] on div "Close" at bounding box center [515, 332] width 37 height 13
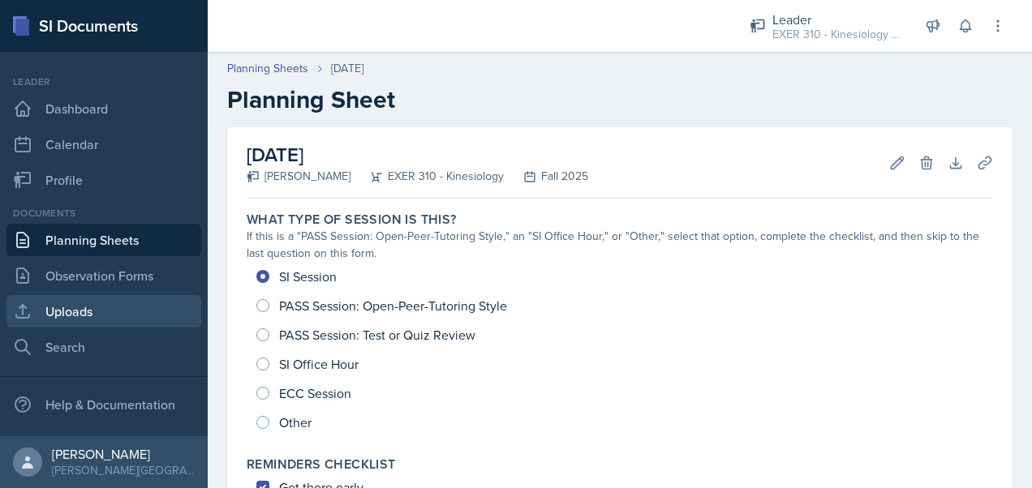
click at [131, 310] on link "Uploads" at bounding box center [103, 311] width 195 height 32
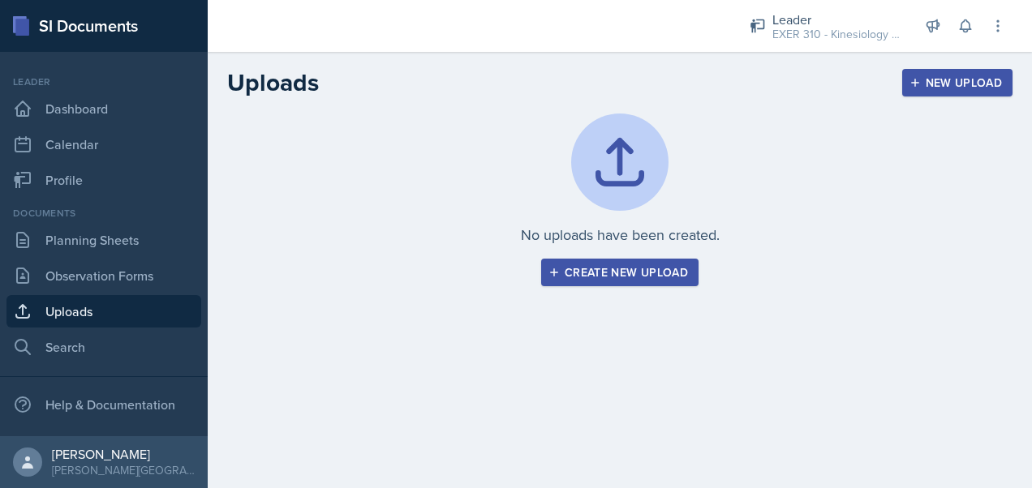
click at [604, 270] on div "Create new upload" at bounding box center [620, 272] width 136 height 13
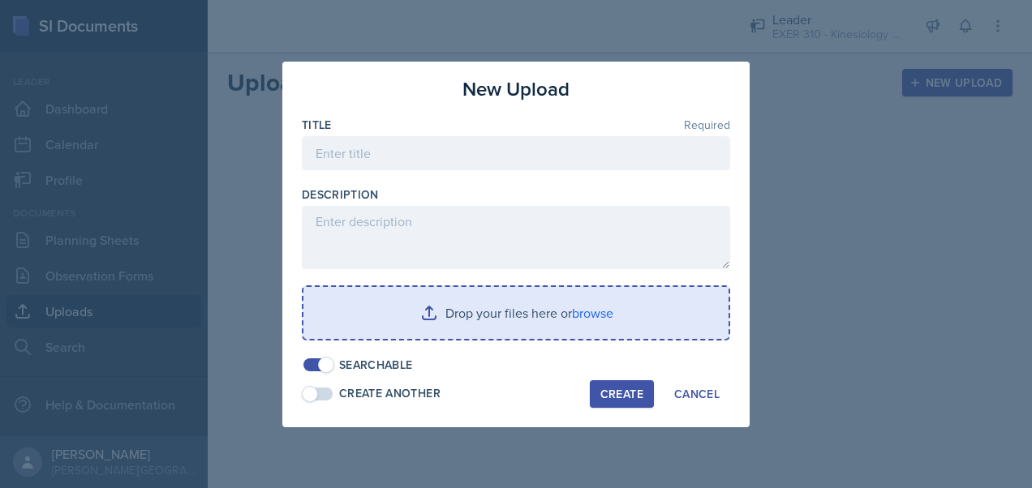
drag, startPoint x: 500, startPoint y: 313, endPoint x: 409, endPoint y: 308, distance: 91.0
click at [409, 308] on input "file" at bounding box center [515, 313] width 425 height 52
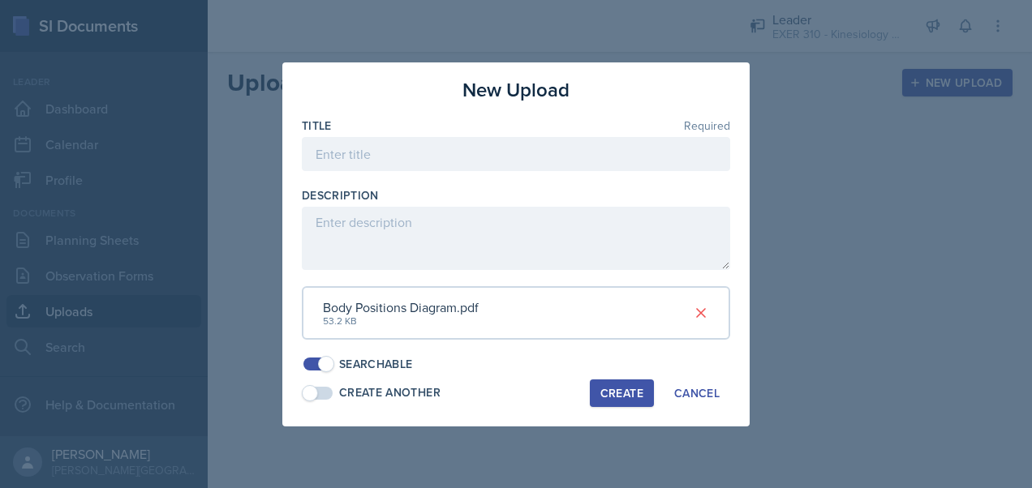
click at [610, 387] on div "Create" at bounding box center [621, 393] width 43 height 13
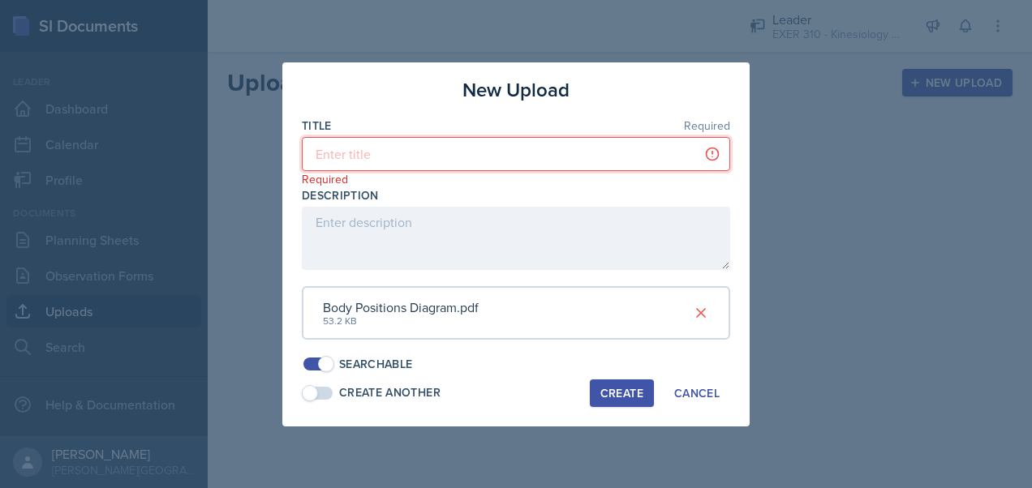
click at [363, 159] on input at bounding box center [516, 154] width 428 height 34
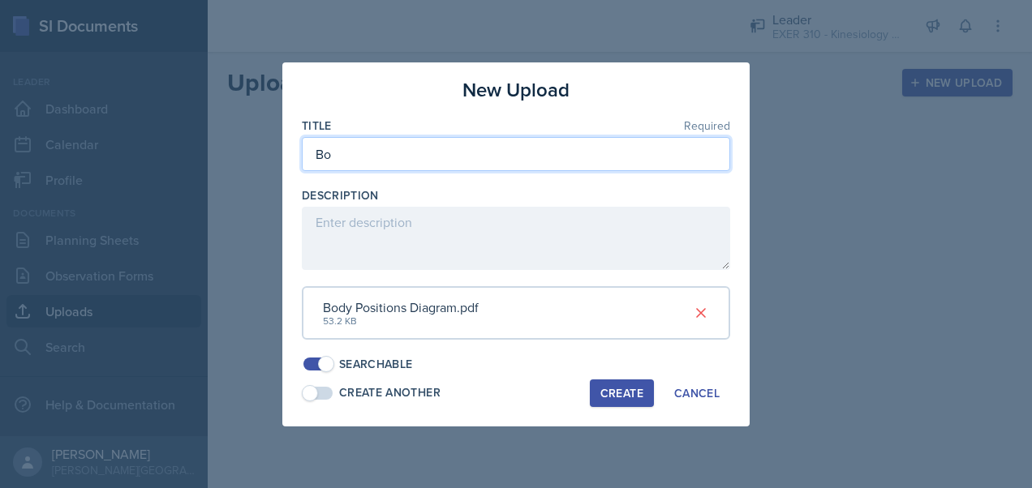
type input "B"
click at [320, 151] on input "Body Positions Diagram" at bounding box center [516, 154] width 428 height 34
click at [411, 157] on input "Label the body Positions Diagram" at bounding box center [516, 154] width 428 height 34
click at [379, 159] on input "Label the body Positions Diagram" at bounding box center [516, 154] width 428 height 34
drag, startPoint x: 555, startPoint y: 151, endPoint x: 459, endPoint y: 157, distance: 96.0
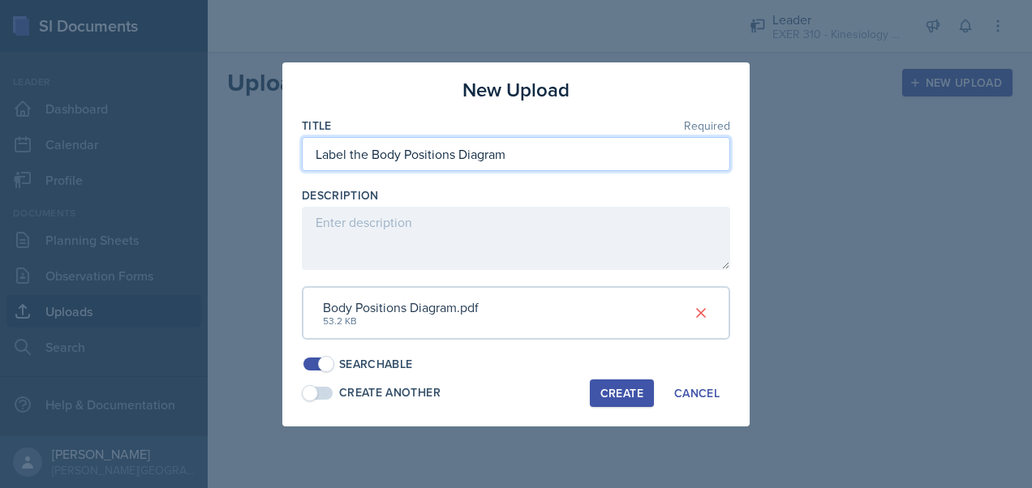
click at [459, 157] on input "Label the Body Positions Diagram" at bounding box center [516, 154] width 428 height 34
type input "Label the Body Positions"
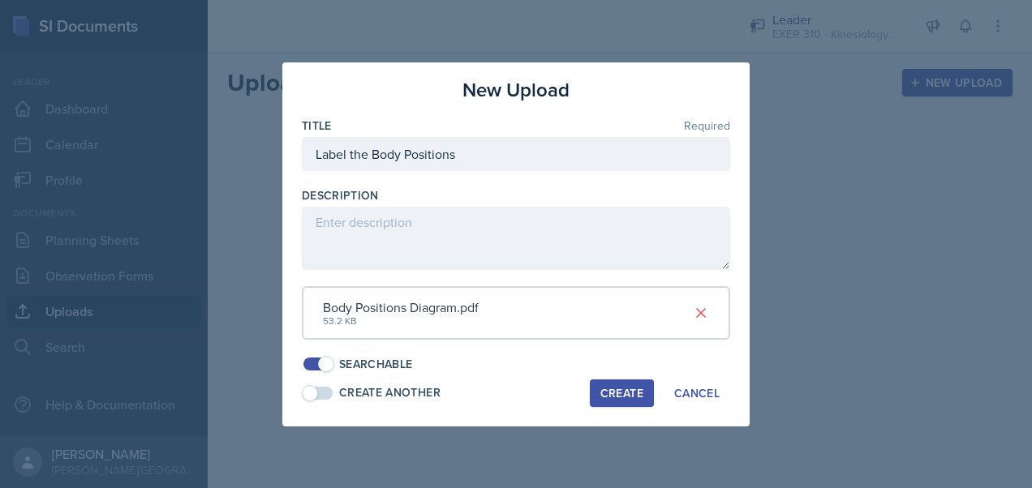
click at [612, 389] on div "Create" at bounding box center [621, 393] width 43 height 13
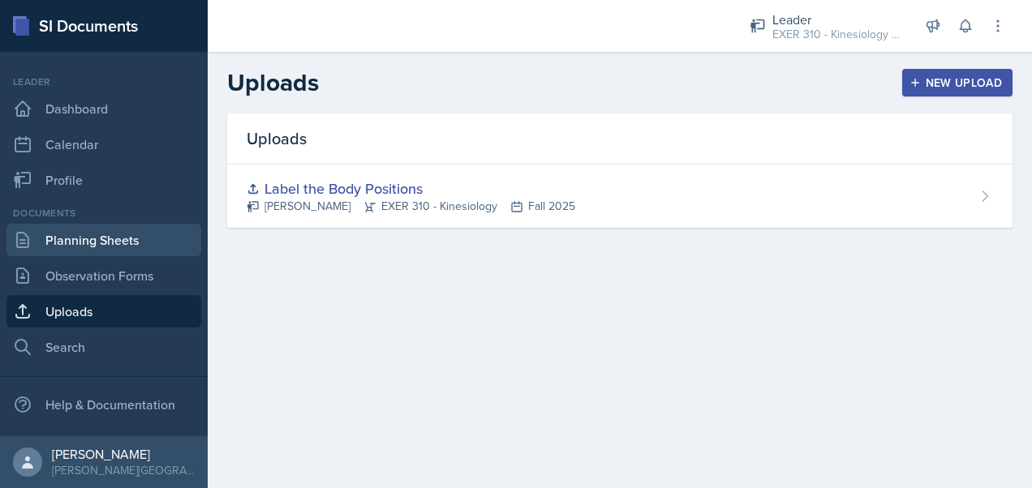
click at [113, 252] on link "Planning Sheets" at bounding box center [103, 240] width 195 height 32
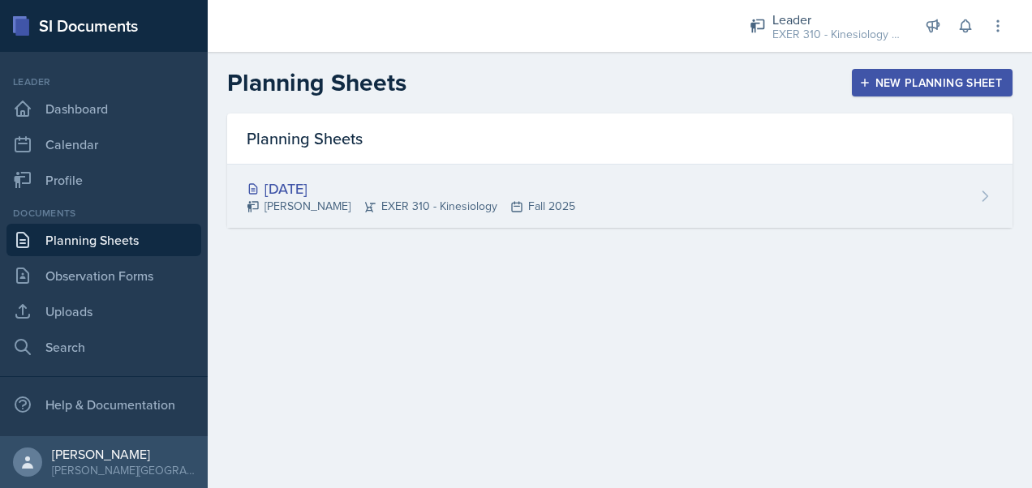
click at [368, 191] on div "[DATE]" at bounding box center [411, 189] width 329 height 22
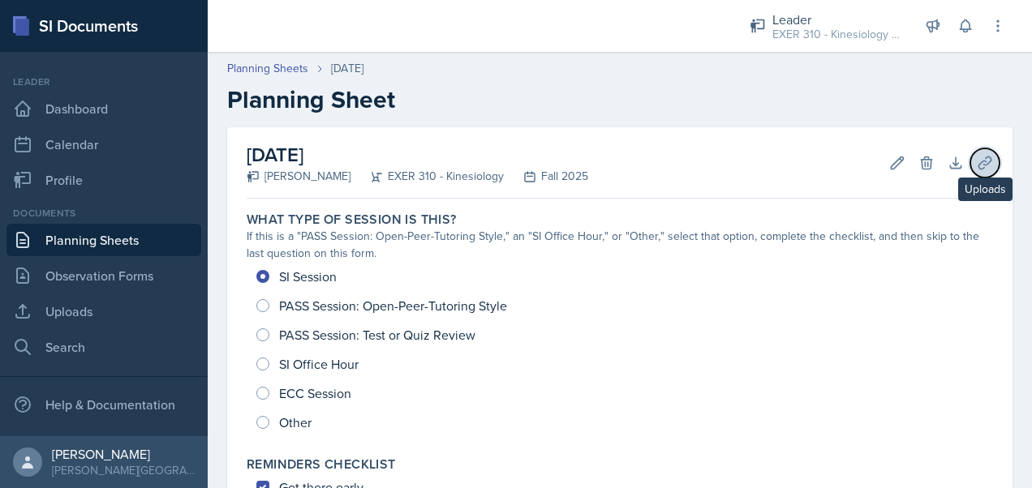
click at [977, 162] on icon at bounding box center [985, 163] width 16 height 16
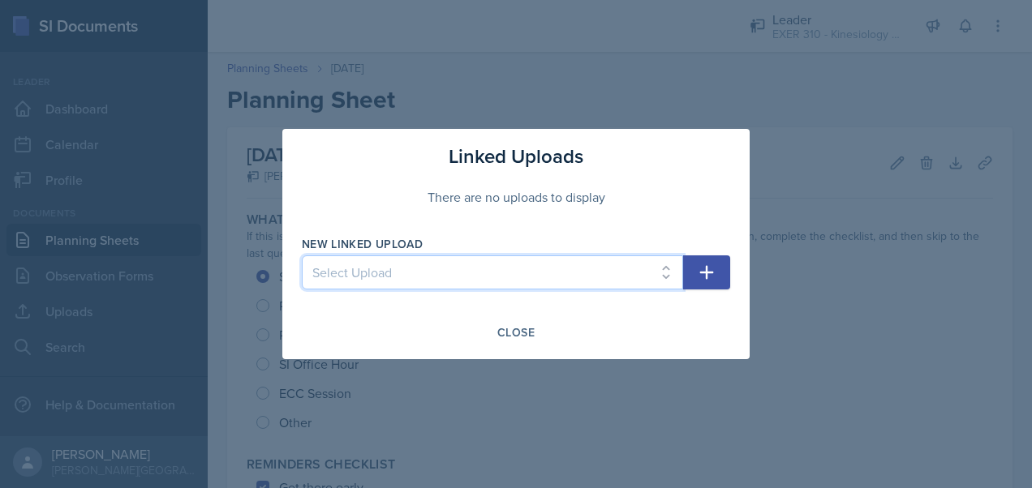
click at [646, 277] on select "Select Upload Label the Body Positions" at bounding box center [492, 273] width 381 height 34
select select "a0285e55-59f1-4851-9a9e-ebf45eb1b33a"
click at [302, 256] on select "Select Upload Label the Body Positions" at bounding box center [492, 273] width 381 height 34
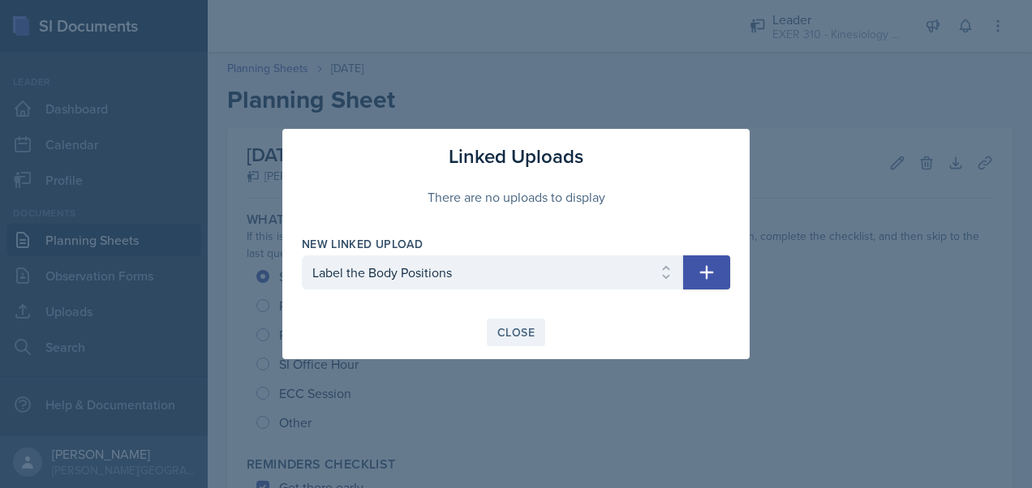
click at [503, 329] on div "Close" at bounding box center [515, 332] width 37 height 13
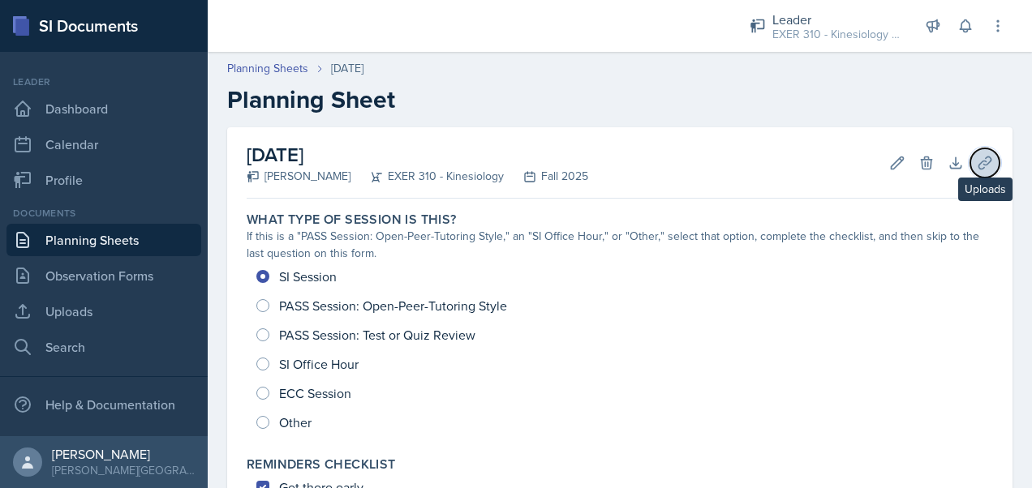
click at [978, 163] on icon at bounding box center [985, 163] width 16 height 16
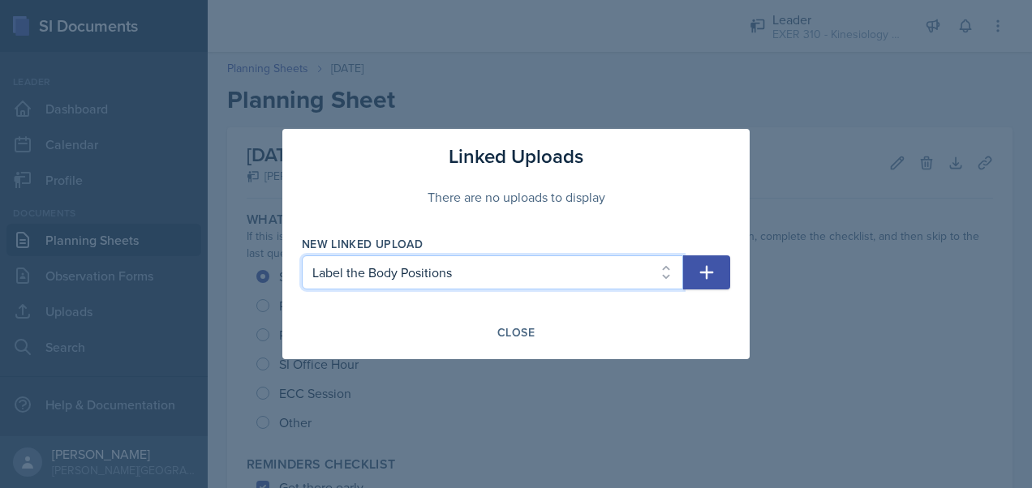
click at [561, 277] on select "Select Upload Label the Body Positions" at bounding box center [492, 273] width 381 height 34
click at [302, 256] on select "Select Upload Label the Body Positions" at bounding box center [492, 273] width 381 height 34
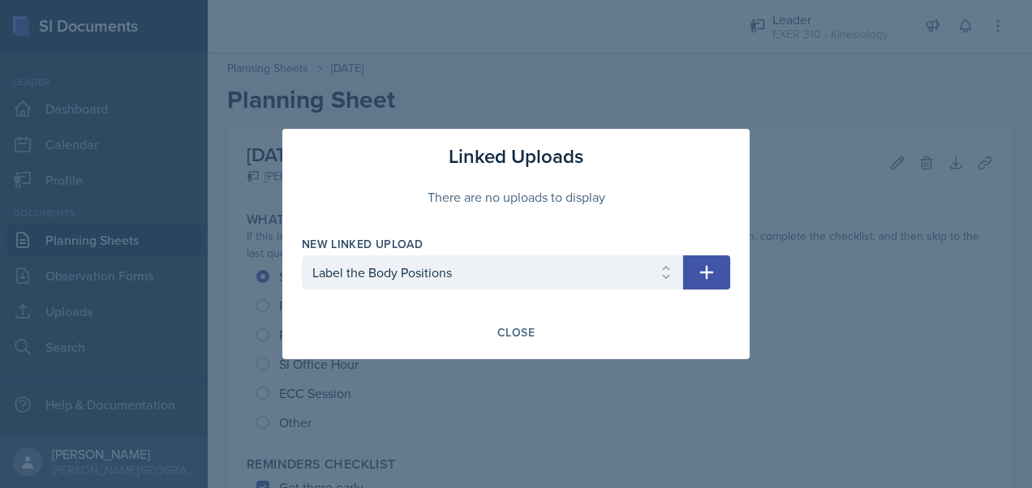
click at [715, 273] on icon "button" at bounding box center [706, 272] width 19 height 19
select select
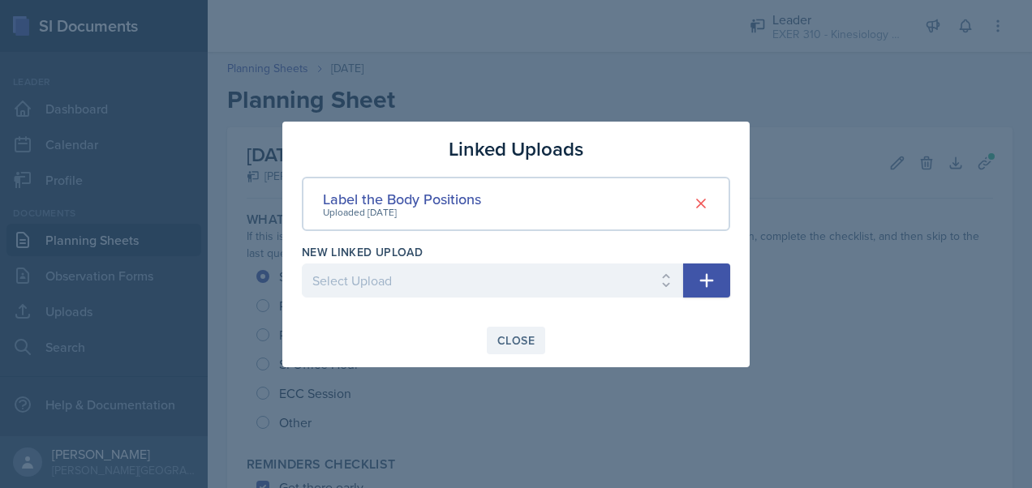
click at [511, 339] on div "Close" at bounding box center [515, 340] width 37 height 13
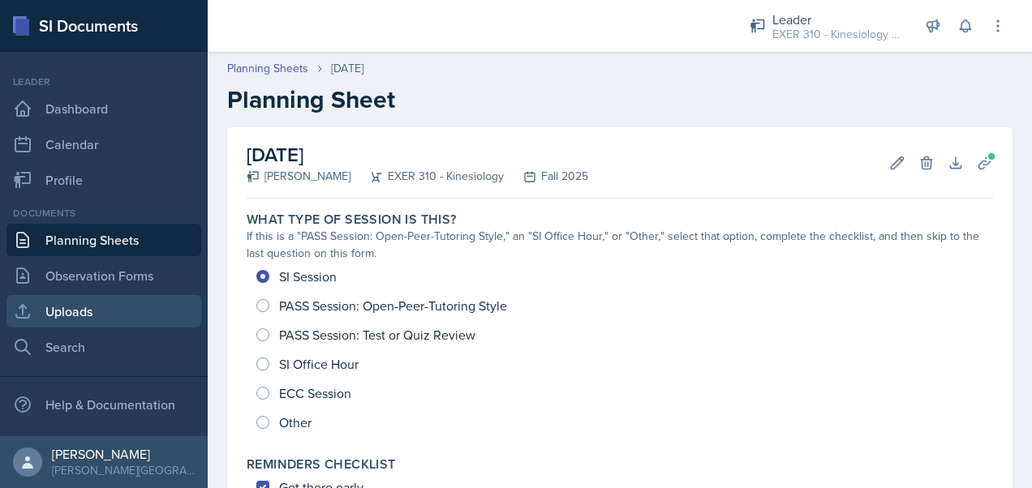
click at [91, 302] on link "Uploads" at bounding box center [103, 311] width 195 height 32
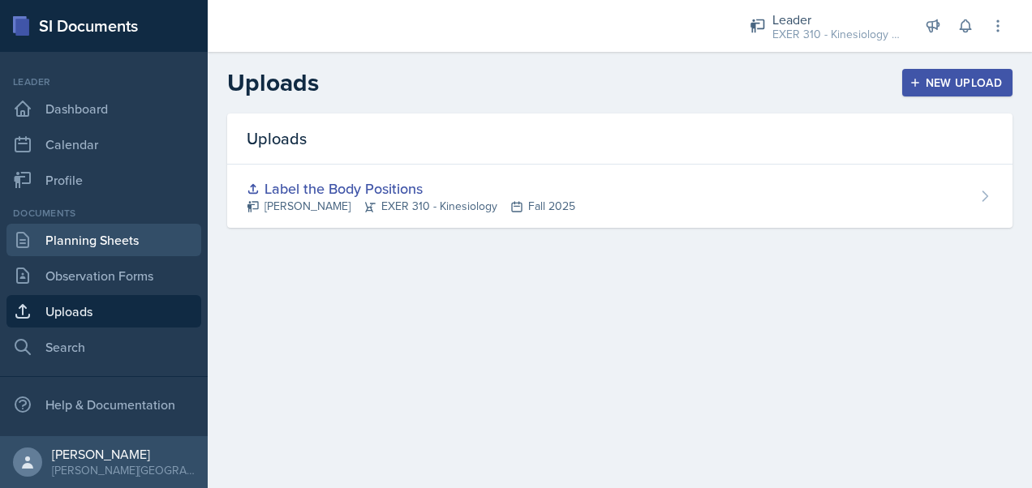
click at [99, 242] on link "Planning Sheets" at bounding box center [103, 240] width 195 height 32
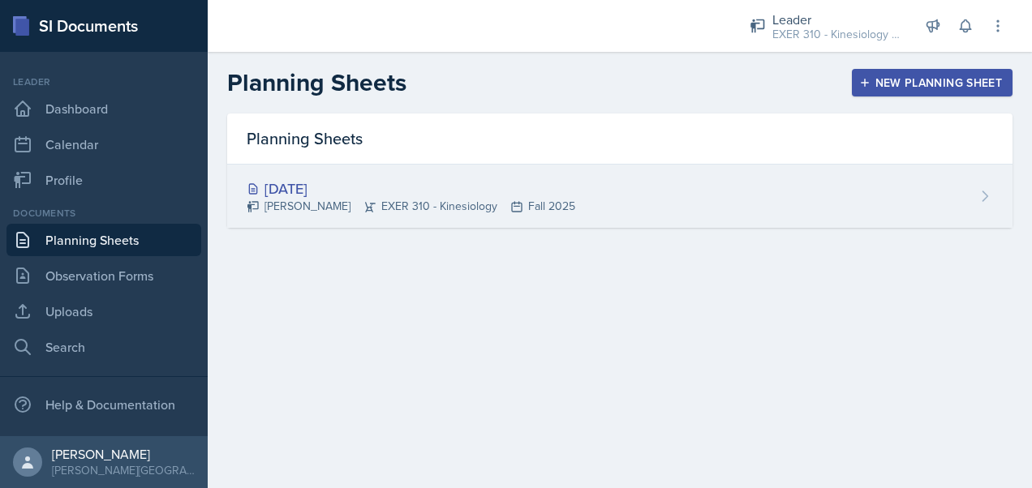
click at [563, 189] on div "[DATE]" at bounding box center [411, 189] width 329 height 22
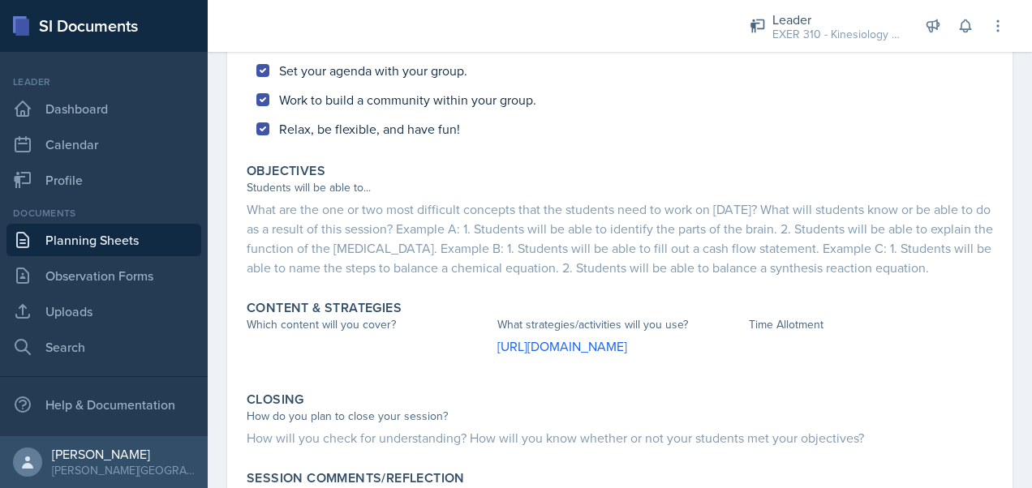
scroll to position [502, 0]
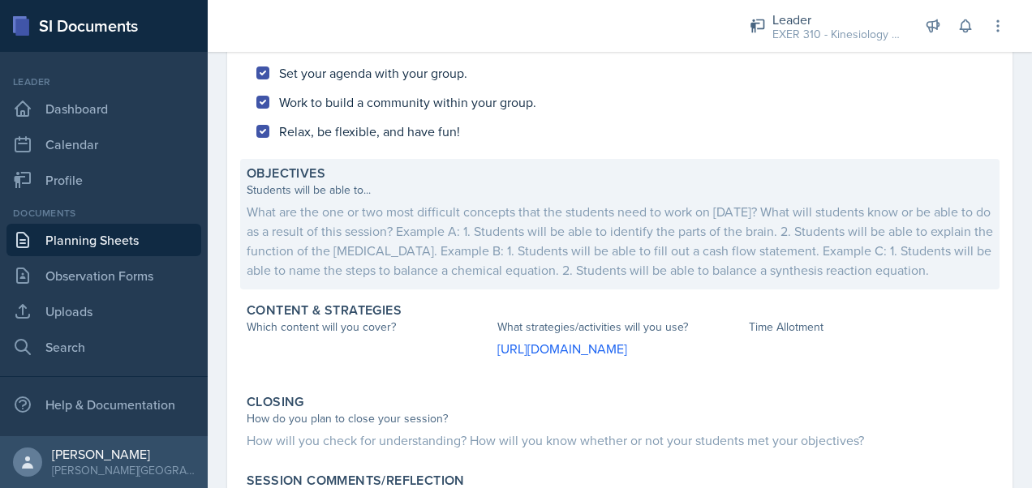
click at [448, 248] on div "What are the one or two most difficult concepts that the students need to work …" at bounding box center [620, 241] width 746 height 78
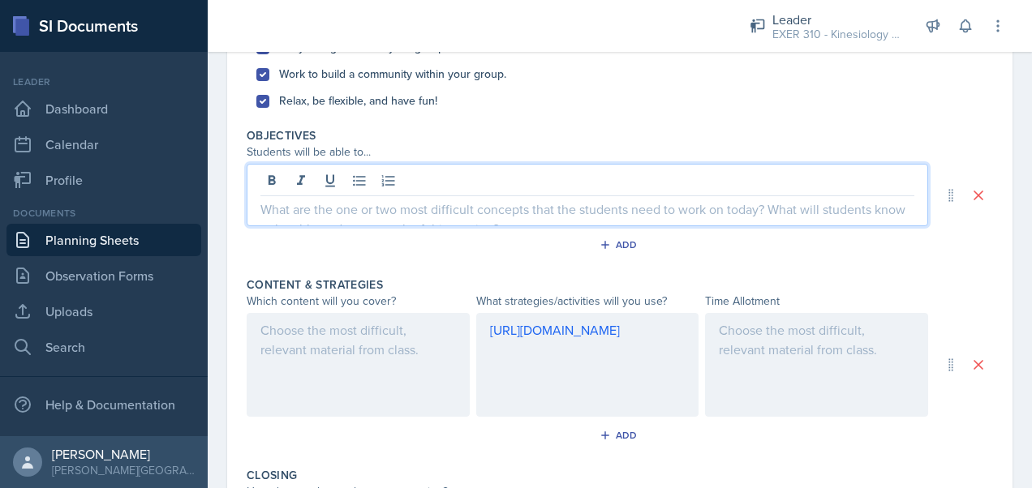
click at [358, 184] on div at bounding box center [588, 195] width 682 height 62
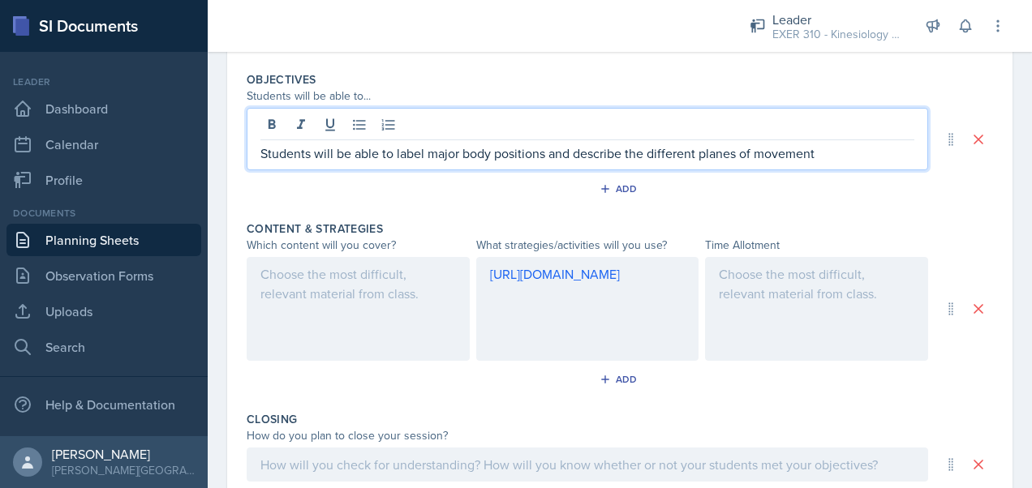
scroll to position [559, 0]
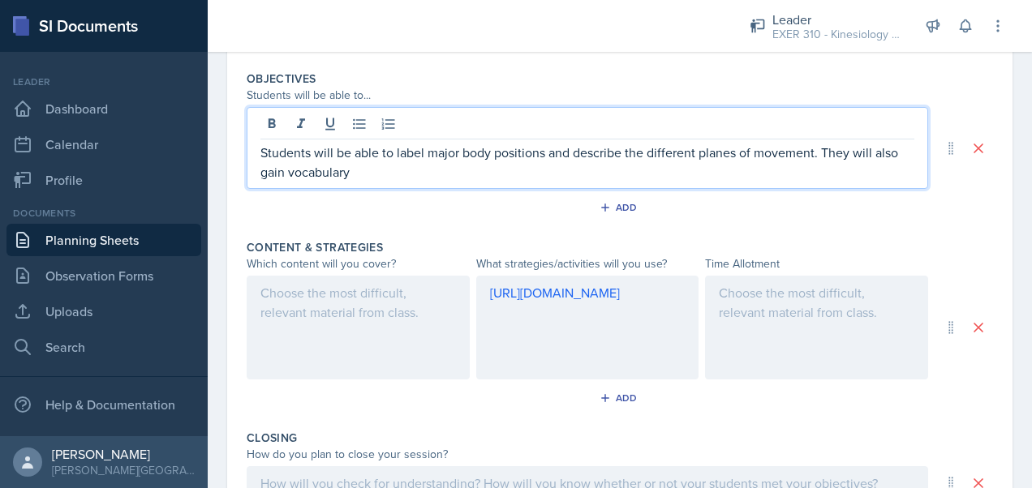
click at [286, 173] on p "Students will be able to label major body positions and describe the different …" at bounding box center [587, 162] width 654 height 39
click at [495, 179] on p "Students will be able to label major body positions and describe the different …" at bounding box center [587, 162] width 654 height 39
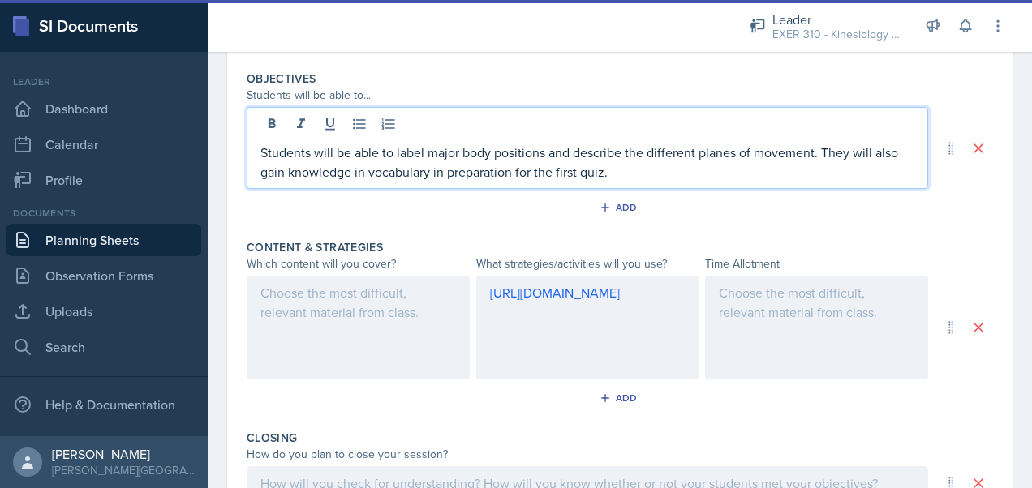
click at [443, 170] on p "Students will be able to label major body positions and describe the different …" at bounding box center [587, 162] width 654 height 39
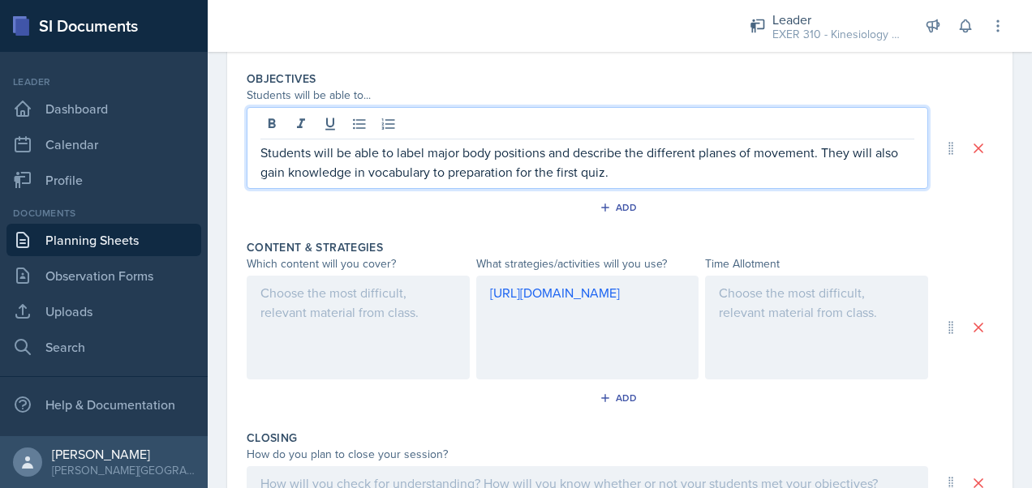
click at [513, 175] on p "Students will be able to label major body positions and describe the different …" at bounding box center [587, 162] width 654 height 39
click at [599, 174] on p "Students will be able to label major body positions and describe the different …" at bounding box center [587, 162] width 654 height 39
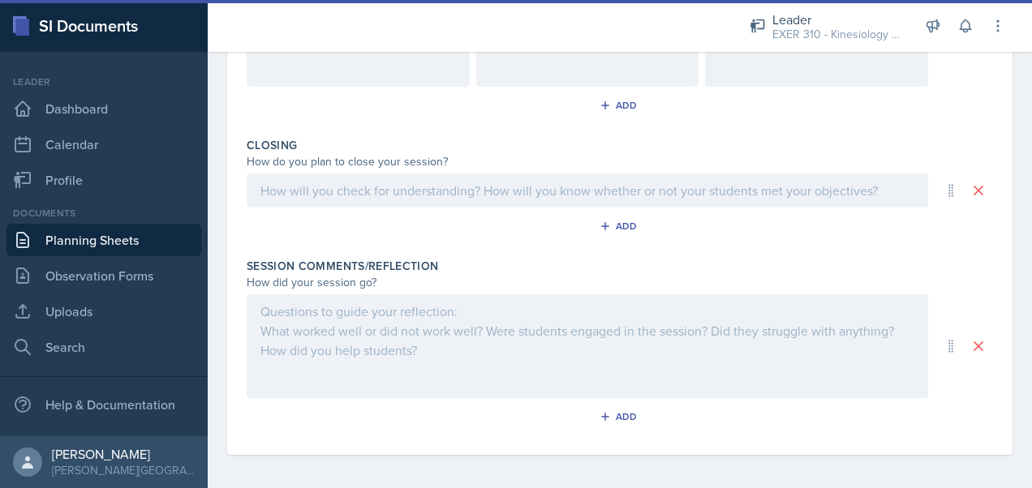
scroll to position [854, 0]
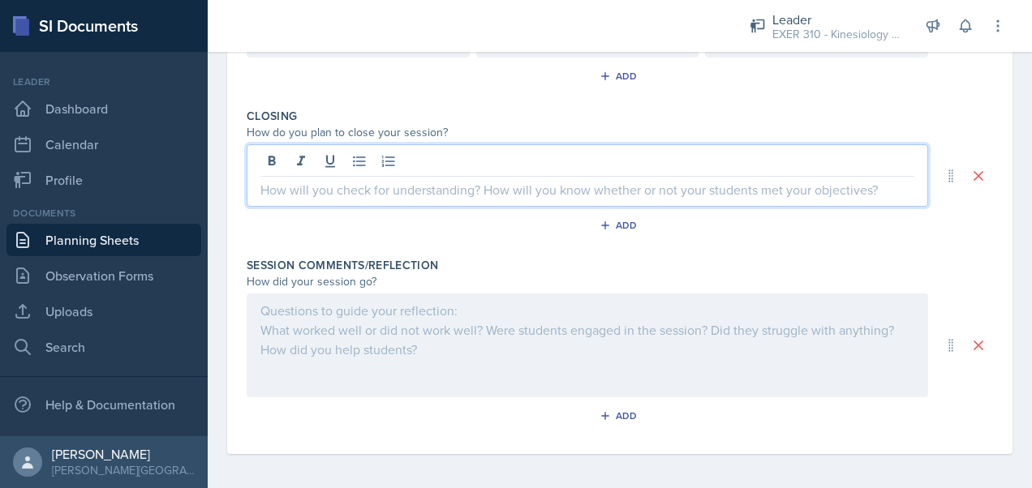
click at [384, 191] on p at bounding box center [587, 189] width 654 height 19
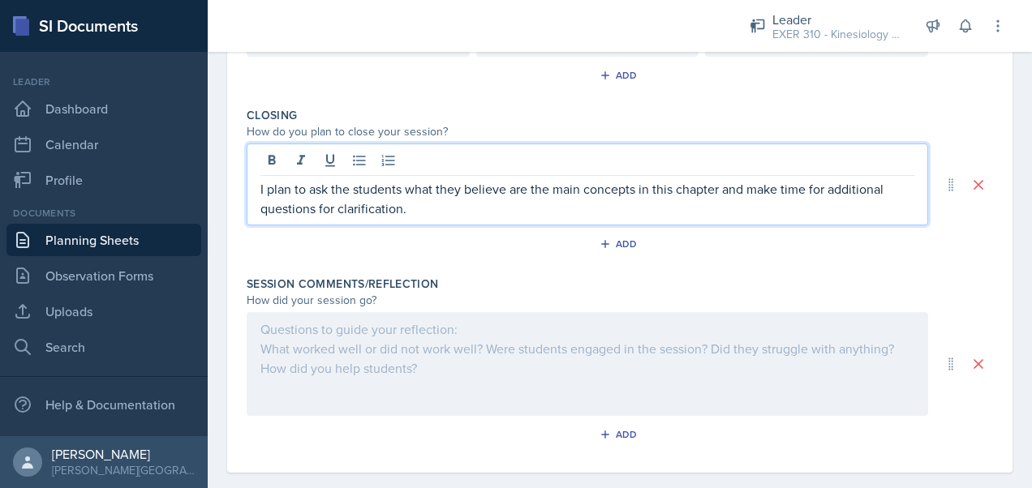
click at [550, 195] on p "I plan to ask the students what they believe are the main concepts in this chap…" at bounding box center [587, 198] width 654 height 39
click at [468, 210] on p "I plan to ask the students what they believe are the main concepts in this chap…" at bounding box center [587, 198] width 654 height 39
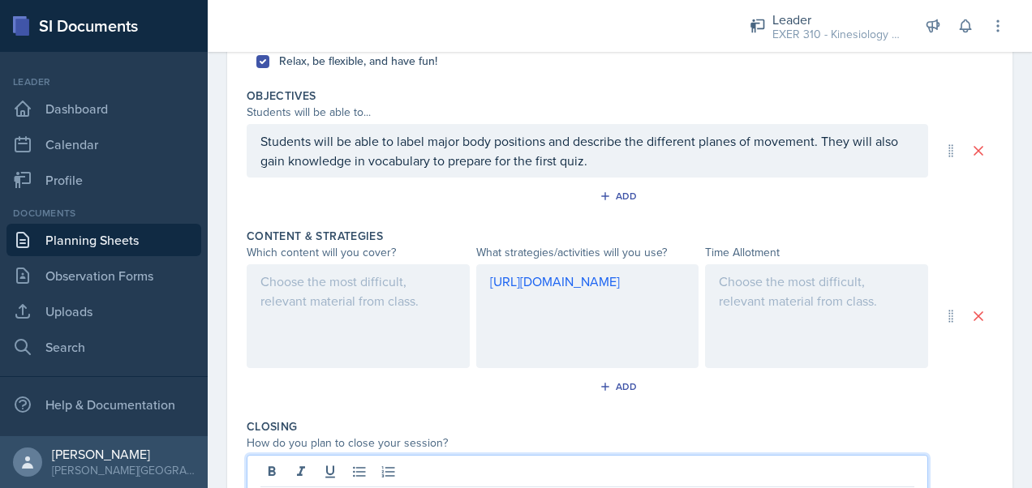
scroll to position [541, 0]
click at [609, 388] on div "Add" at bounding box center [620, 387] width 35 height 13
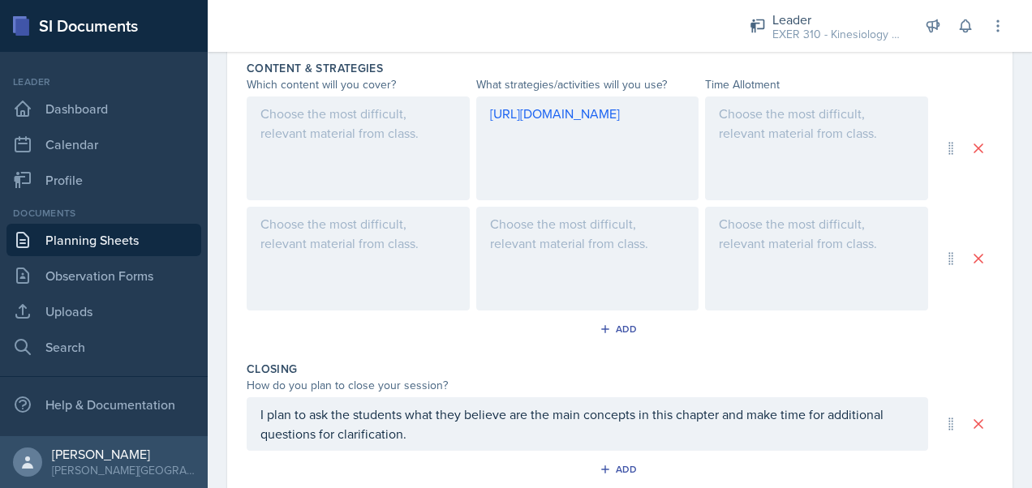
scroll to position [715, 0]
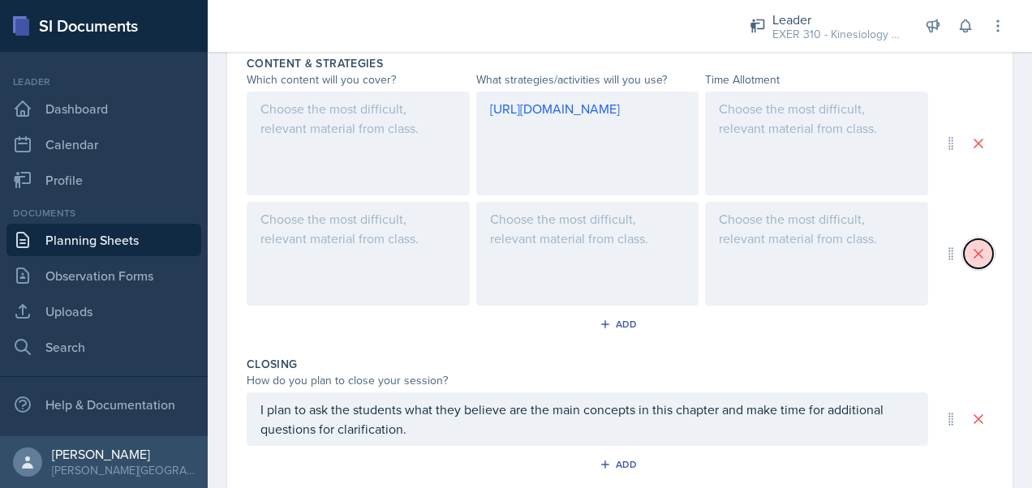
click at [971, 248] on icon at bounding box center [978, 254] width 16 height 16
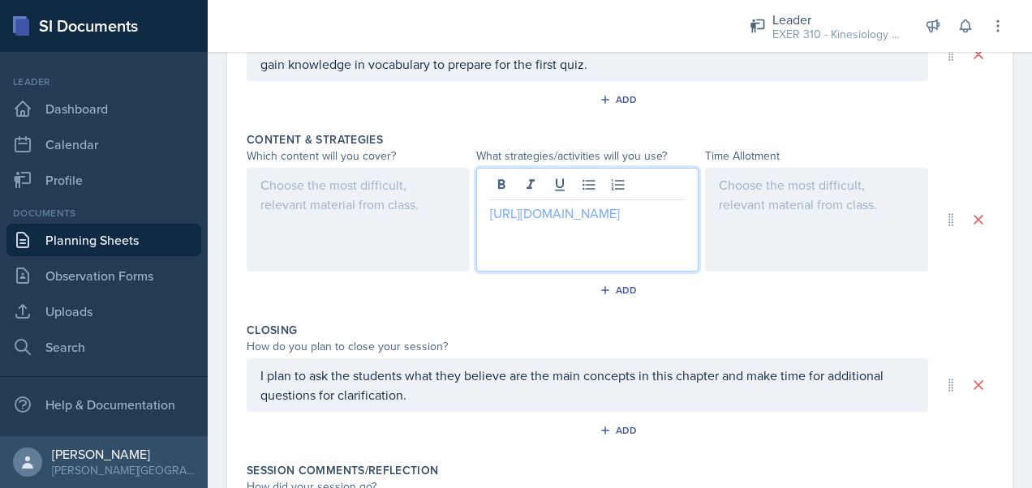
scroll to position [667, 0]
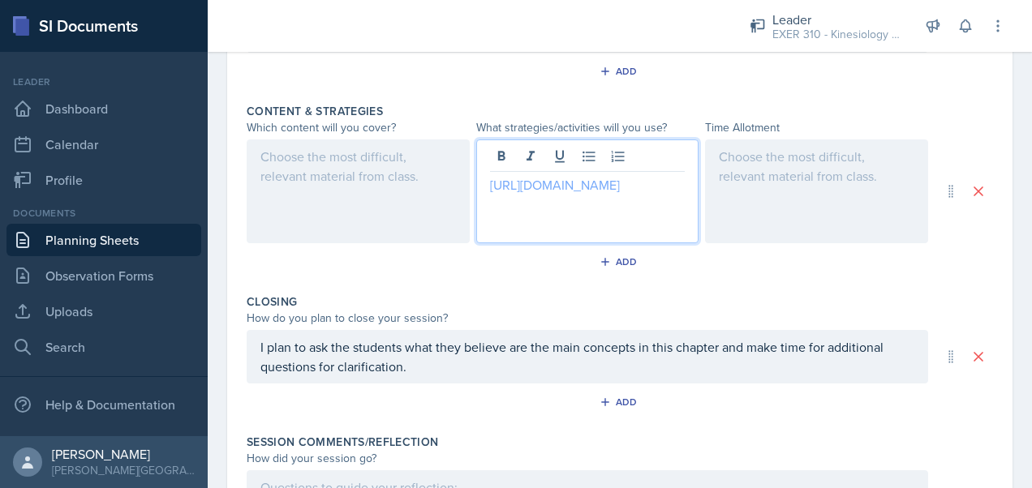
click at [490, 182] on link "[URL][DOMAIN_NAME]" at bounding box center [555, 185] width 130 height 18
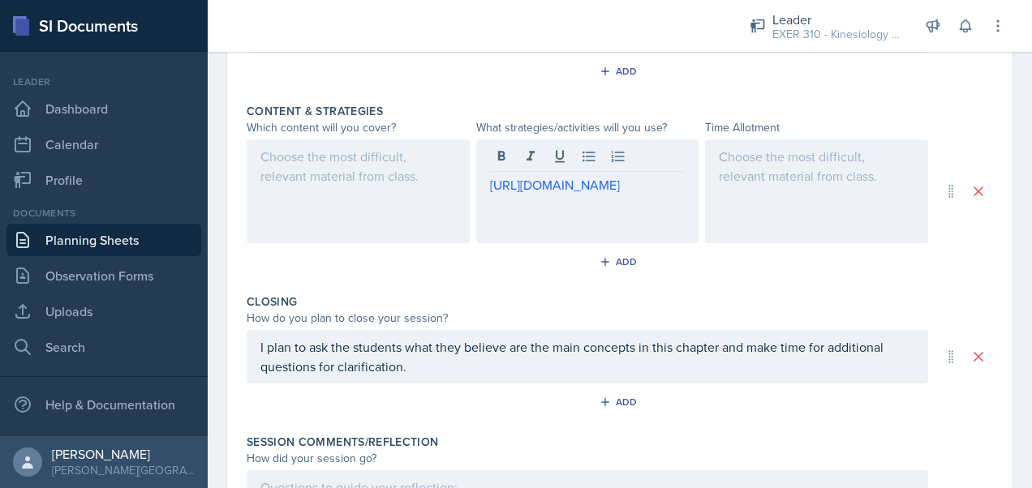
click at [484, 178] on div "[URL][DOMAIN_NAME]" at bounding box center [587, 192] width 223 height 104
click at [453, 308] on div "Closing" at bounding box center [620, 302] width 746 height 16
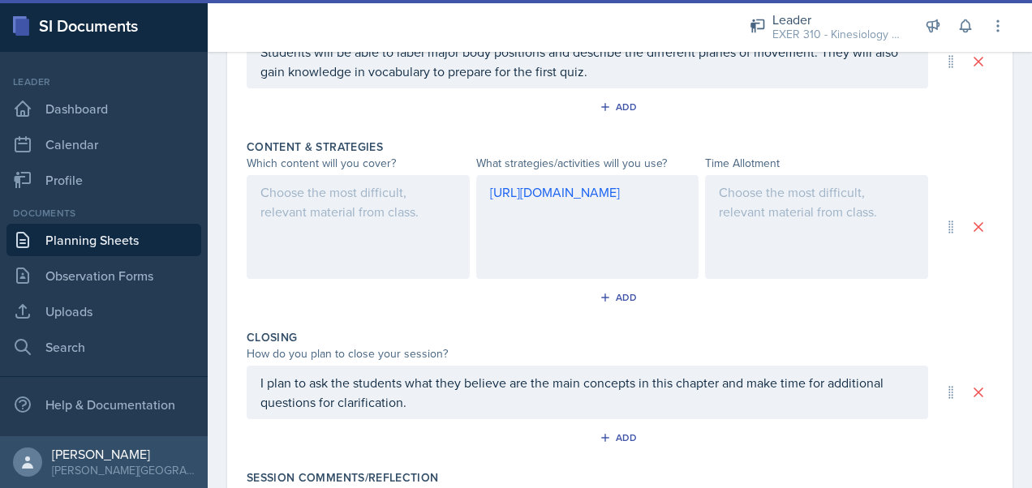
scroll to position [623, 0]
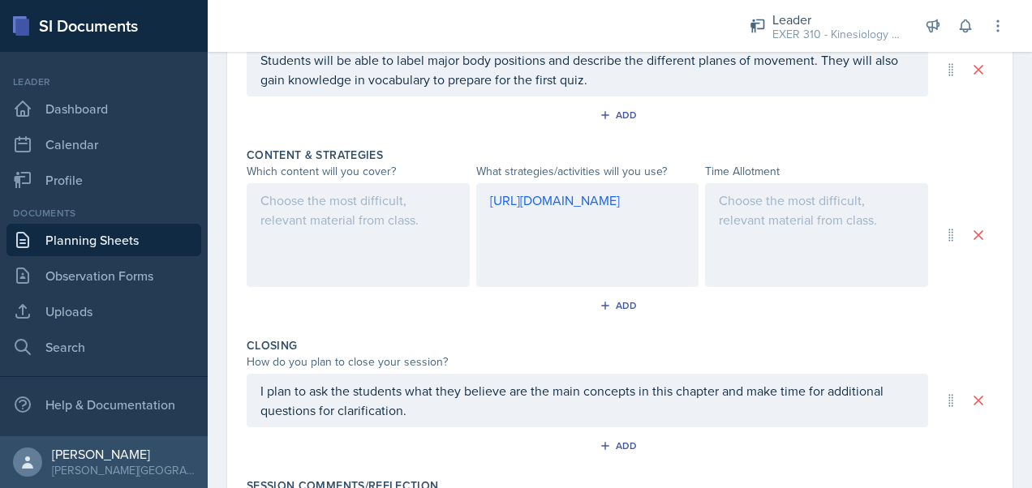
click at [335, 212] on div at bounding box center [358, 235] width 223 height 104
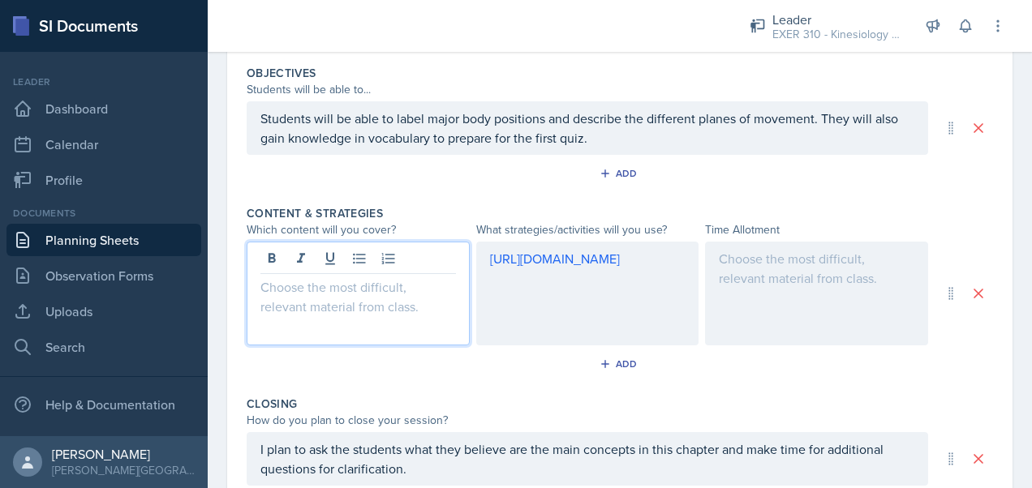
scroll to position [565, 0]
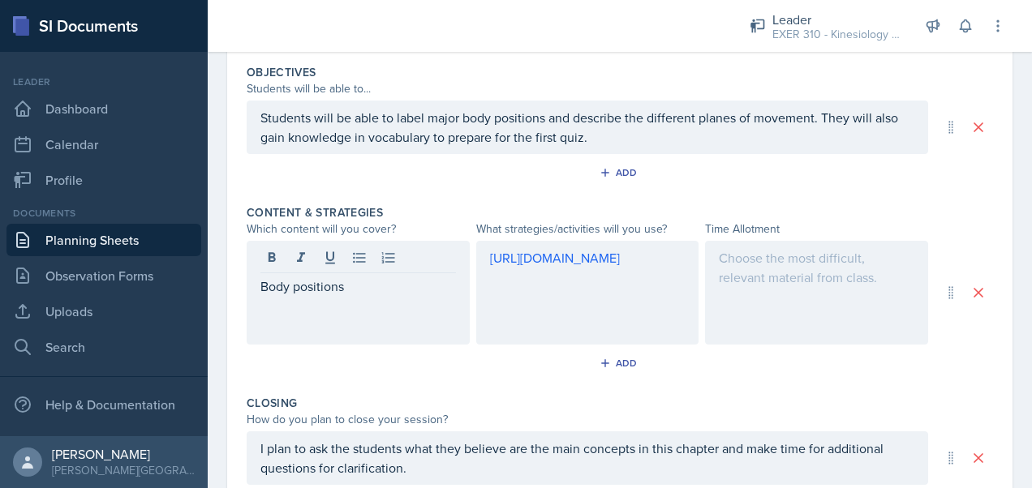
click at [776, 269] on div at bounding box center [816, 293] width 223 height 104
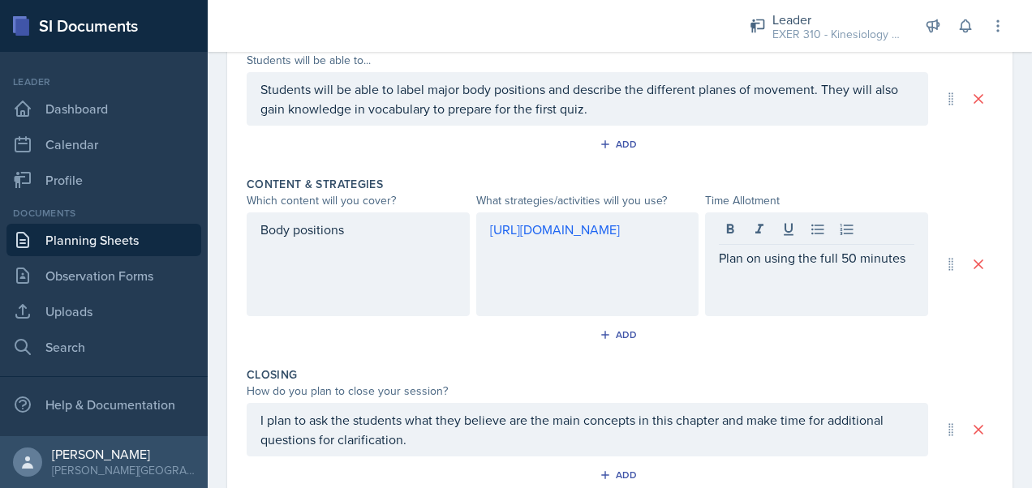
click at [296, 278] on div "Body positions" at bounding box center [358, 265] width 223 height 104
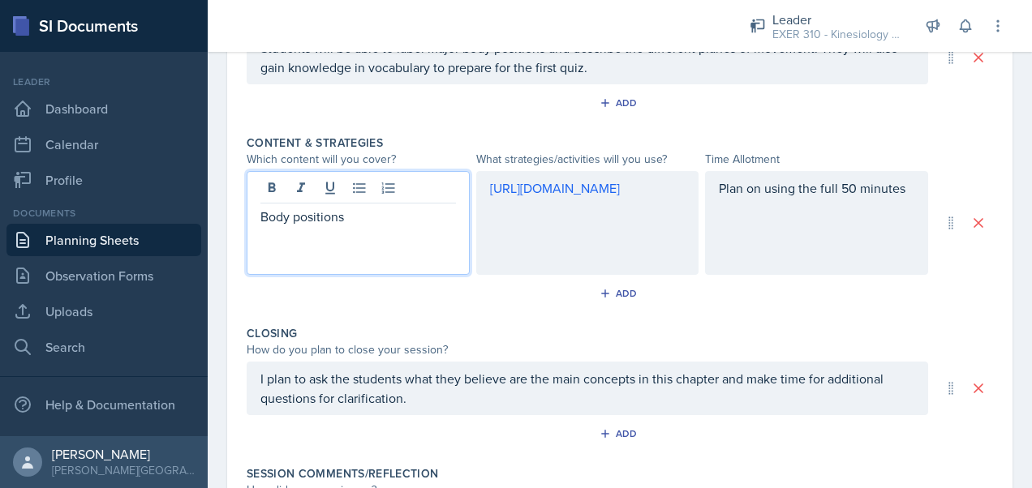
scroll to position [636, 0]
click at [612, 217] on div "[URL][DOMAIN_NAME]" at bounding box center [588, 197] width 196 height 39
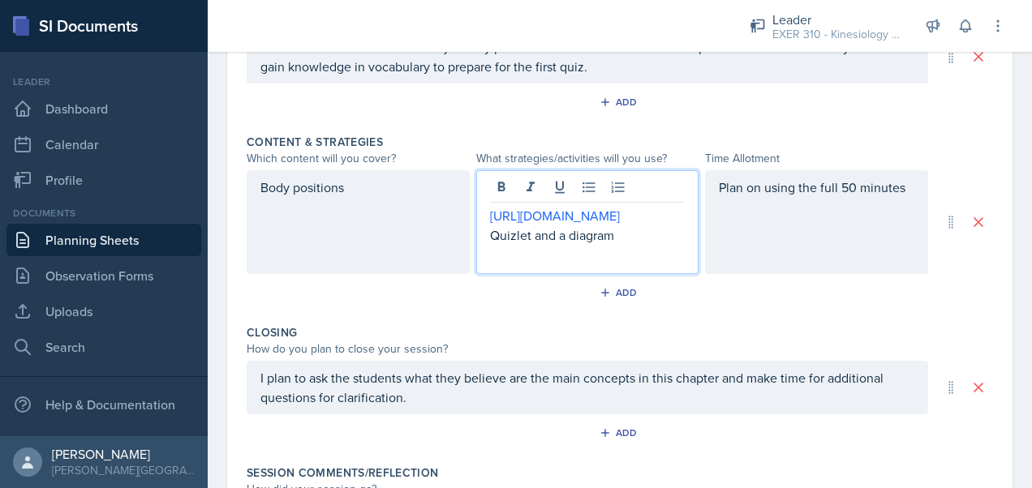
click at [374, 252] on div "Body positions" at bounding box center [358, 222] width 223 height 104
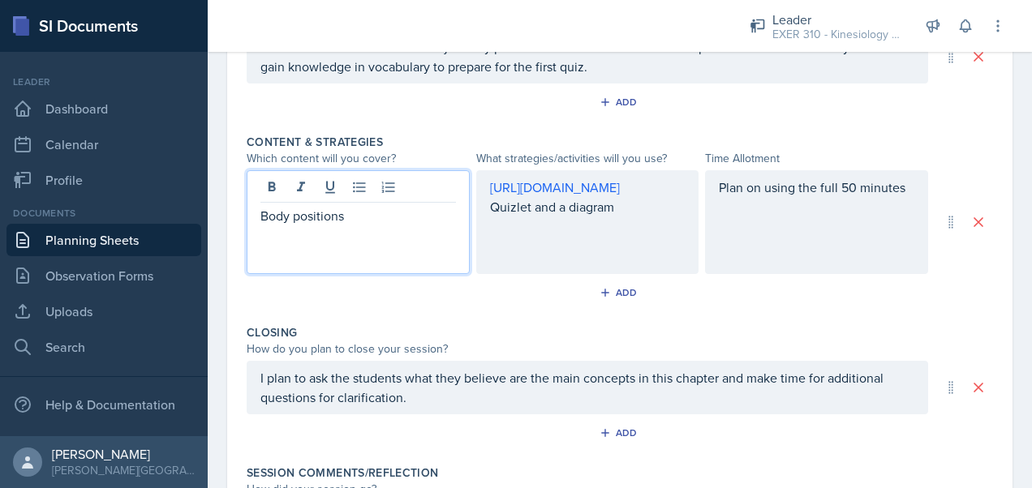
scroll to position [664, 0]
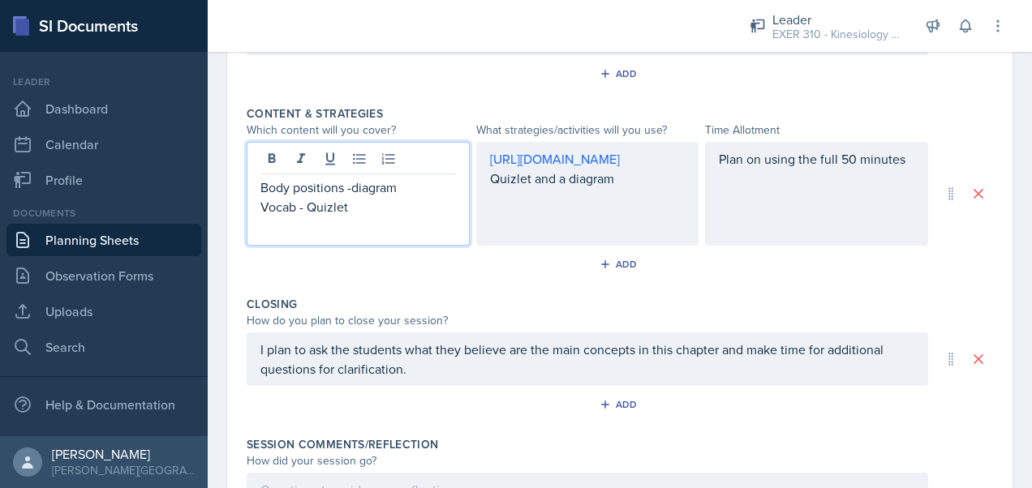
click at [336, 238] on div "Body positions -diagram Vocab - Quizlet" at bounding box center [358, 194] width 223 height 104
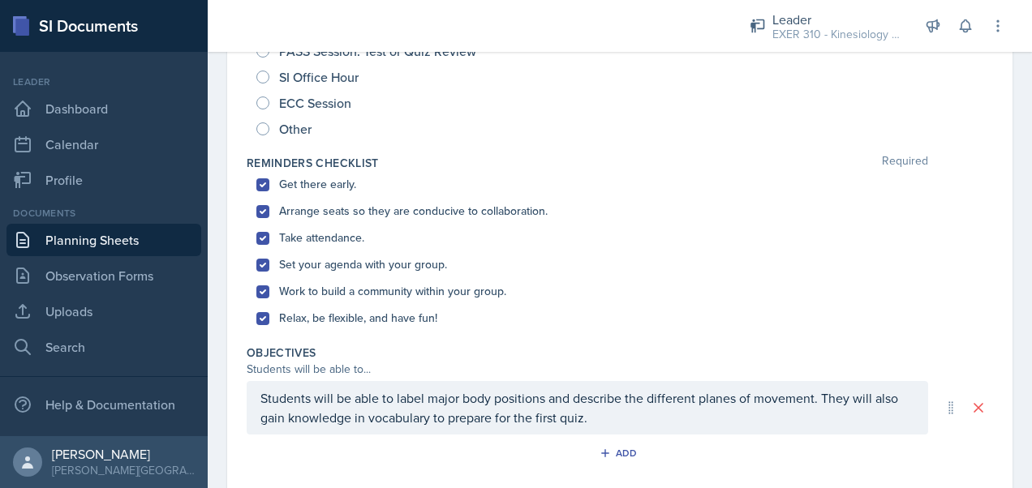
scroll to position [0, 0]
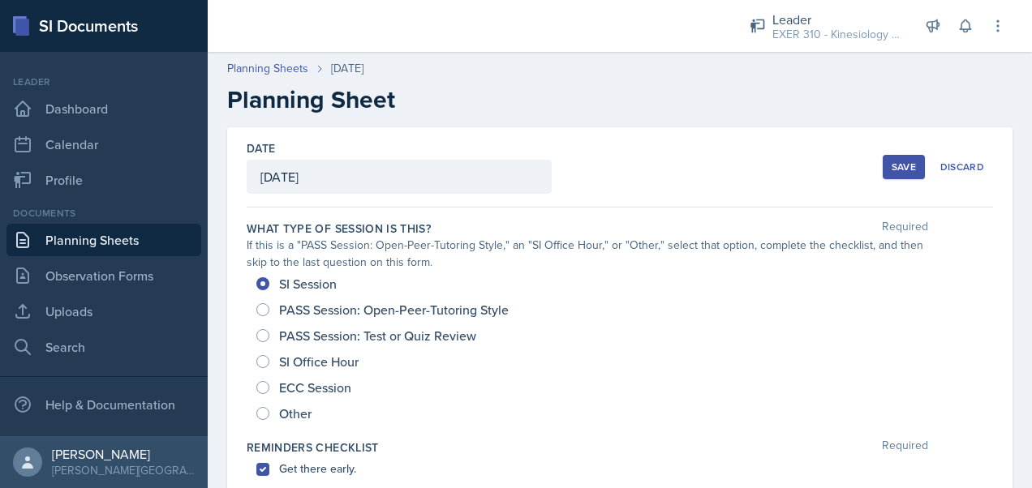
click at [892, 170] on div "Save" at bounding box center [904, 167] width 24 height 13
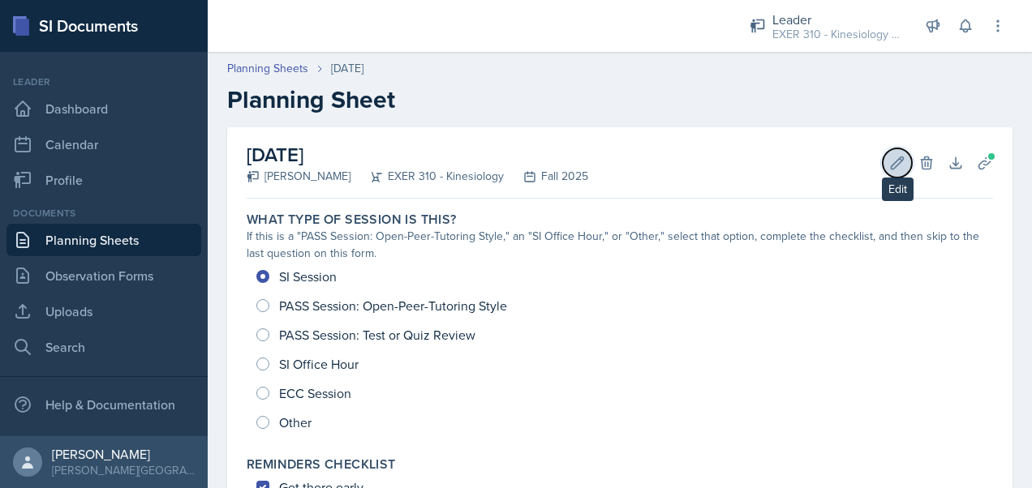
click at [892, 167] on icon at bounding box center [898, 163] width 12 height 12
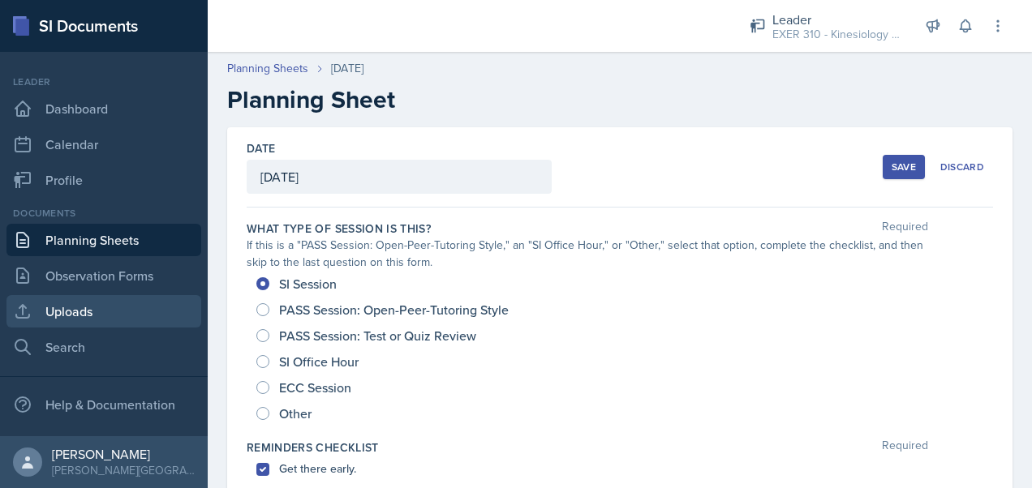
click at [126, 312] on link "Uploads" at bounding box center [103, 311] width 195 height 32
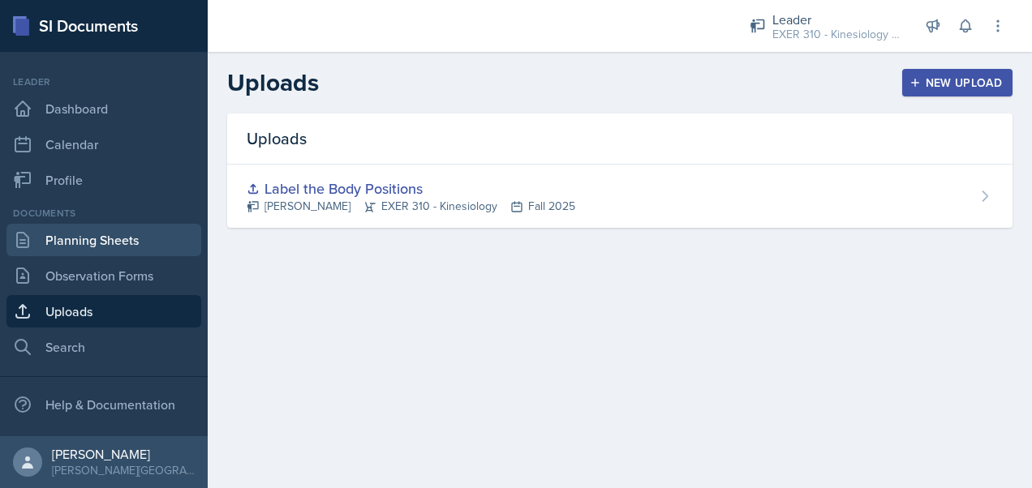
click at [92, 242] on link "Planning Sheets" at bounding box center [103, 240] width 195 height 32
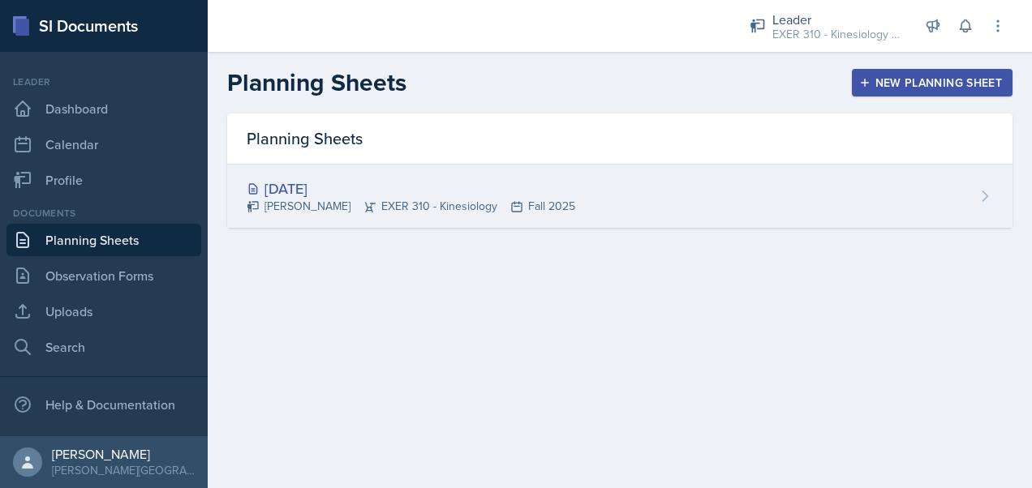
click at [419, 178] on div "[DATE]" at bounding box center [411, 189] width 329 height 22
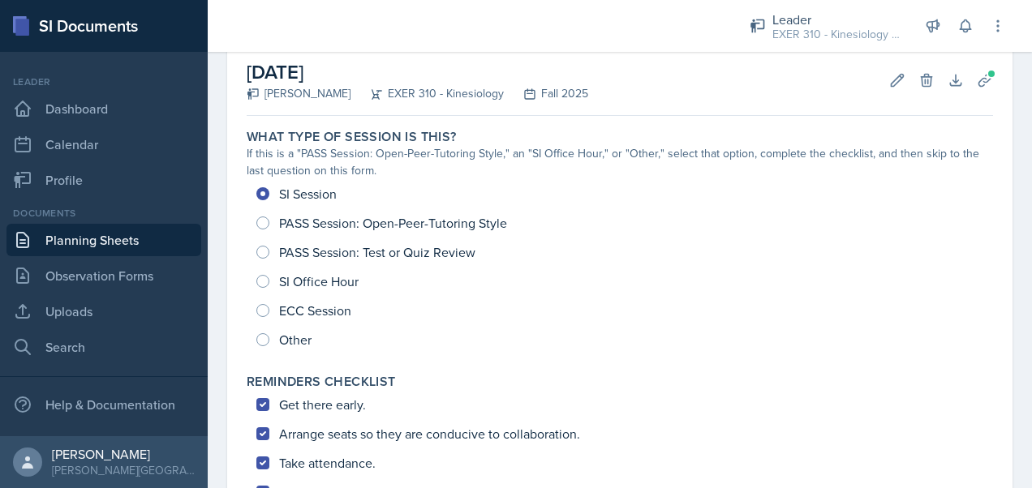
scroll to position [111, 0]
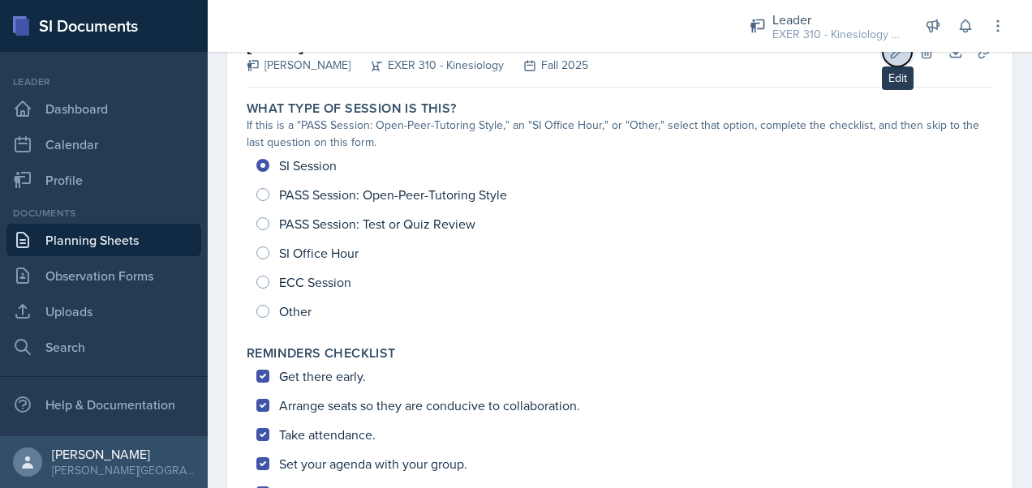
click at [883, 59] on button "Edit" at bounding box center [897, 51] width 29 height 29
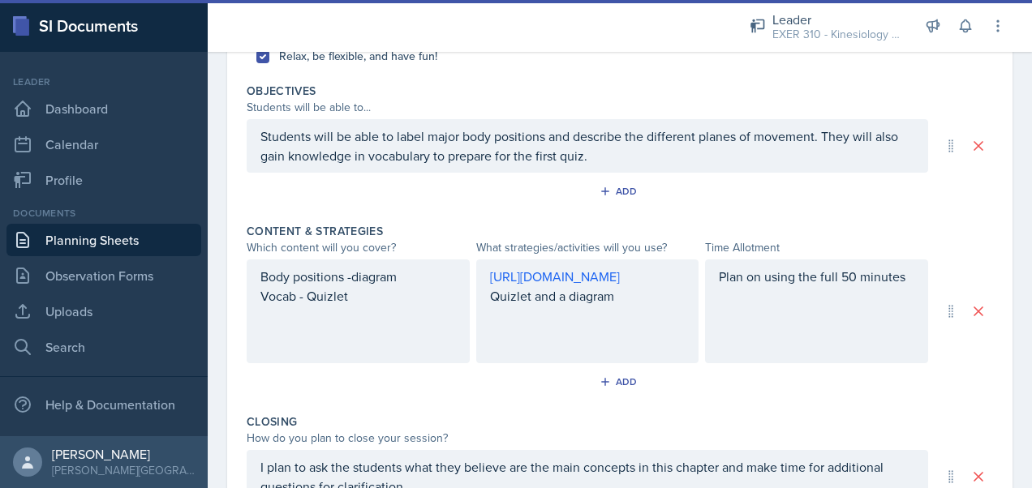
scroll to position [575, 0]
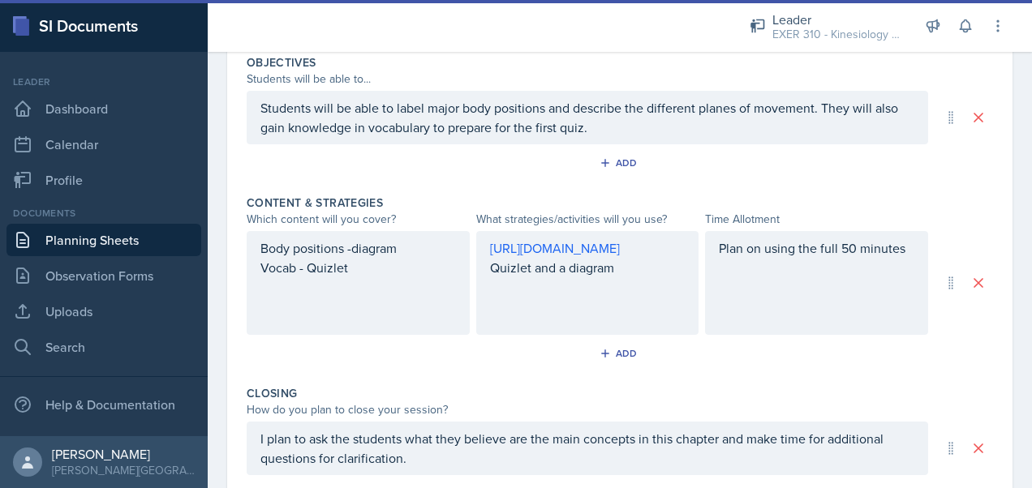
click at [351, 258] on p "Body positions -diagram" at bounding box center [358, 248] width 196 height 19
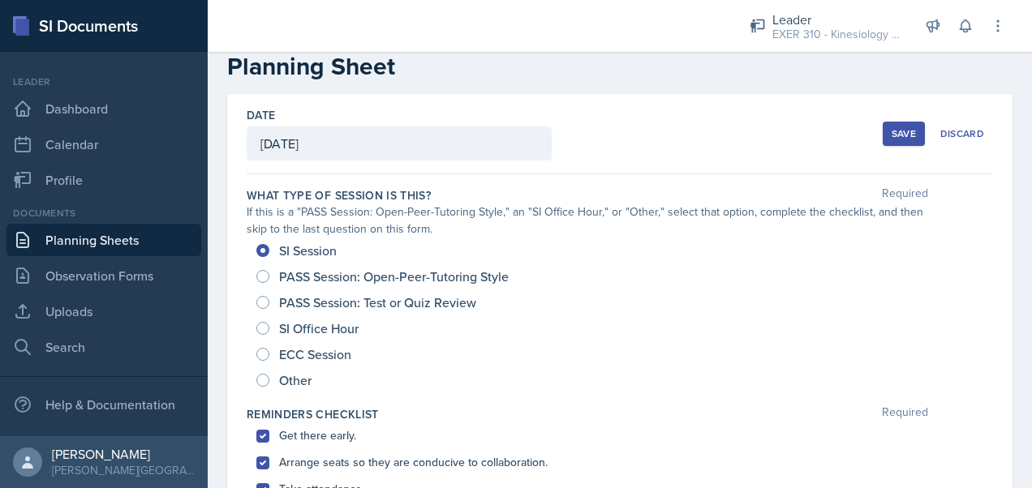
scroll to position [0, 0]
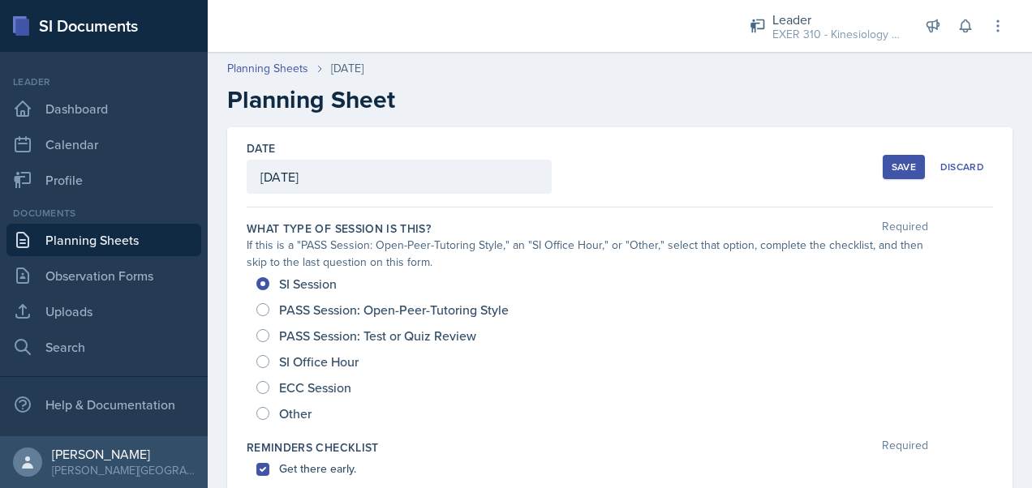
click at [892, 164] on div "Save" at bounding box center [904, 167] width 24 height 13
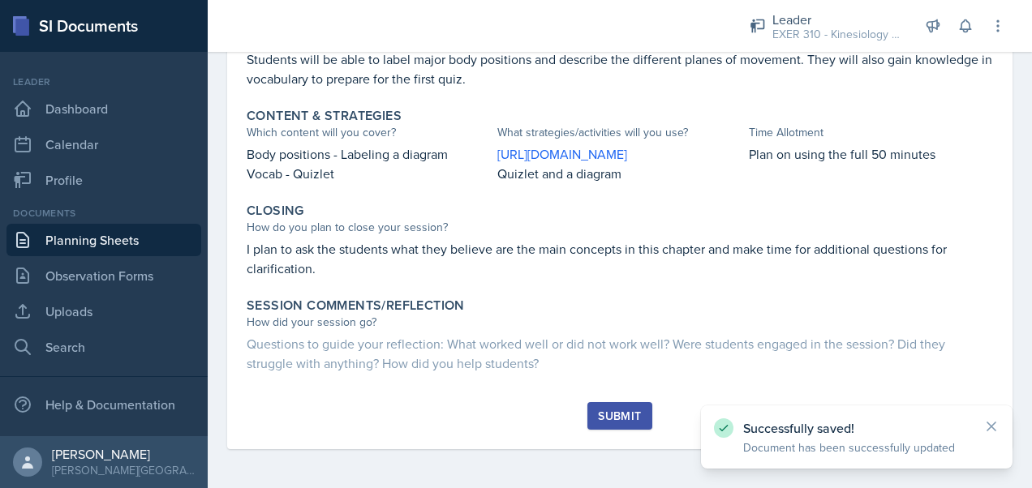
scroll to position [673, 0]
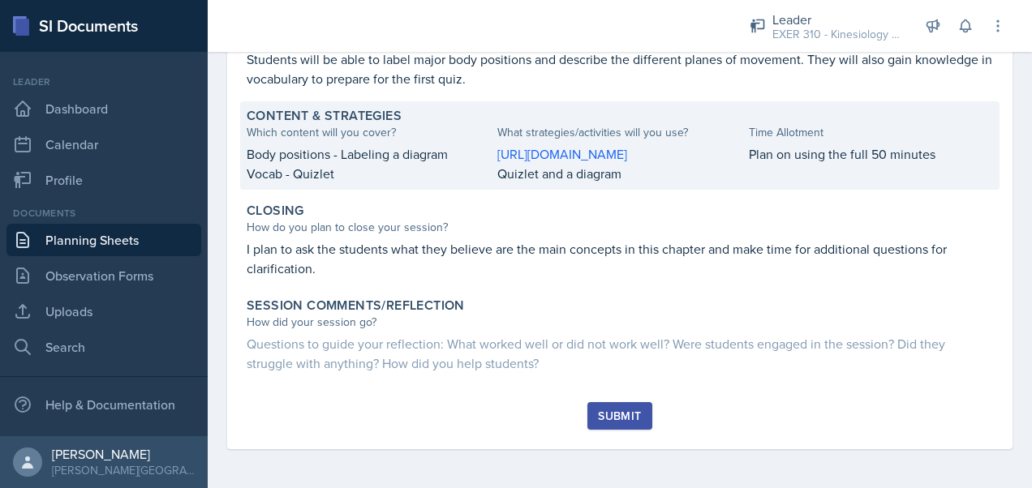
click at [842, 144] on p "Plan on using the full 50 minutes" at bounding box center [871, 153] width 244 height 19
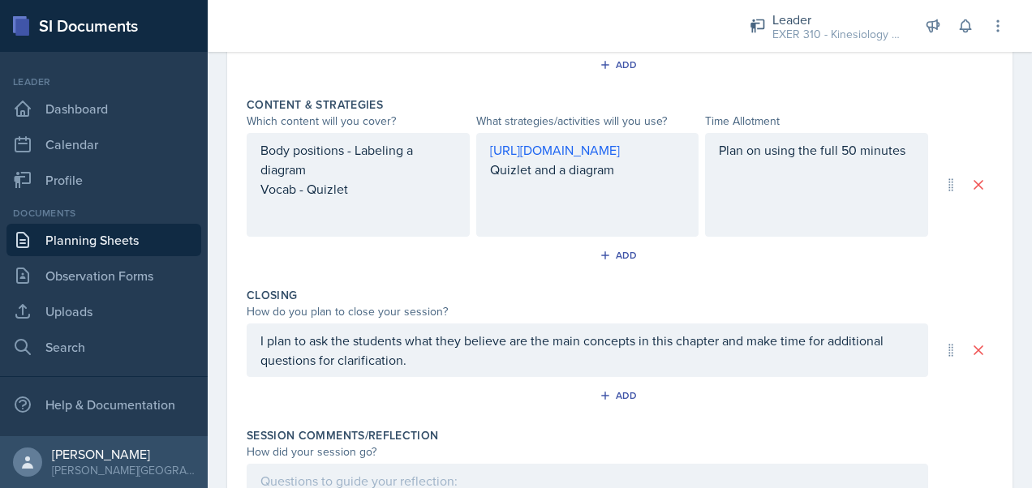
click at [850, 157] on div "Plan on using the full 50 minutes" at bounding box center [816, 185] width 223 height 104
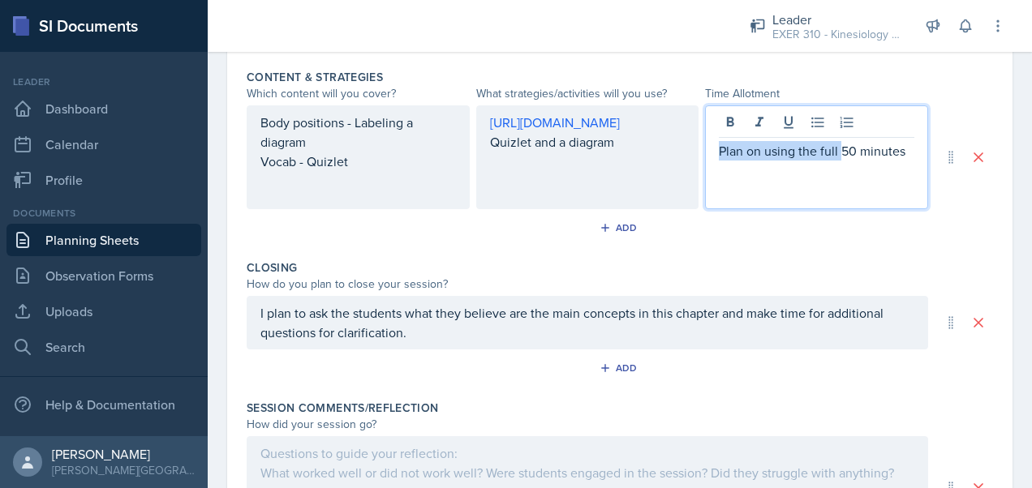
drag, startPoint x: 832, startPoint y: 148, endPoint x: 693, endPoint y: 150, distance: 139.6
click at [693, 150] on div "Body positions - Labeling a diagram Vocab - Quizlet [URL][DOMAIN_NAME] Quizlet …" at bounding box center [588, 157] width 682 height 104
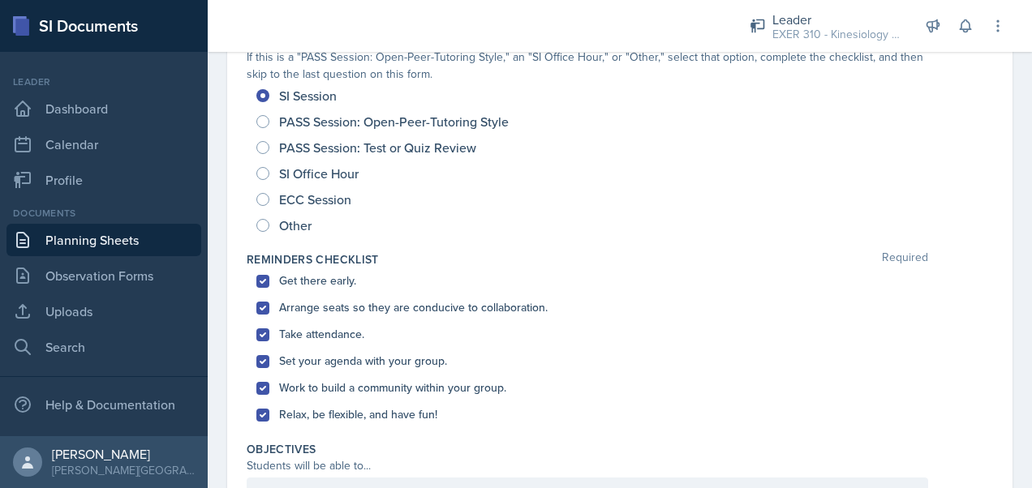
scroll to position [0, 0]
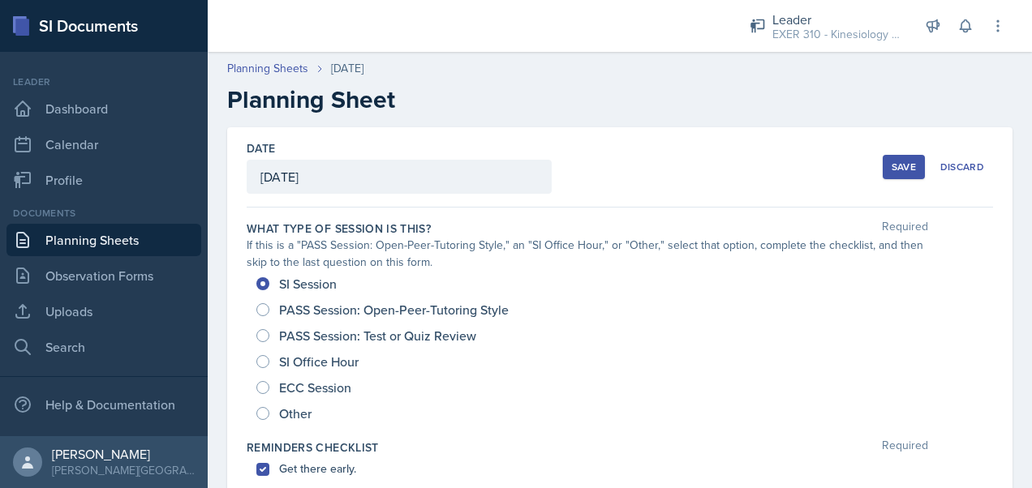
click at [890, 157] on button "Save" at bounding box center [904, 167] width 42 height 24
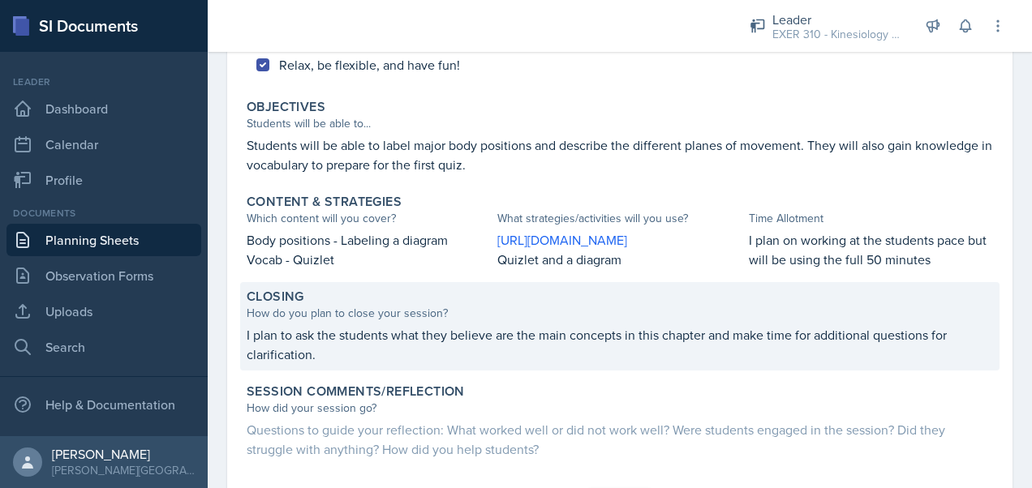
scroll to position [673, 0]
